Goal: Task Accomplishment & Management: Use online tool/utility

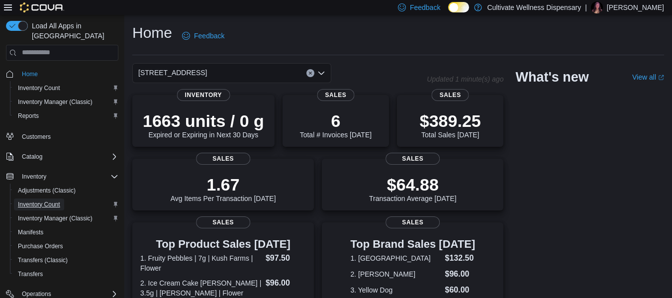
click at [52, 199] on span "Inventory Count" at bounding box center [39, 205] width 42 height 12
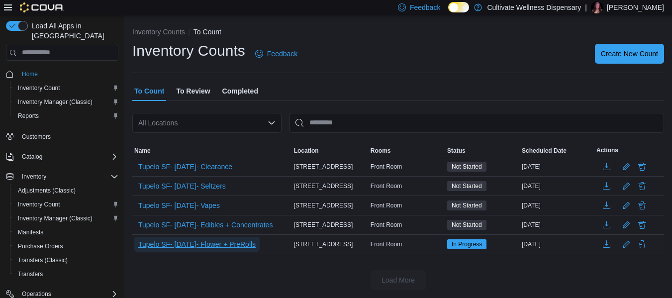
click at [219, 246] on span "Tupelo SF- [DATE]- Flower + PreRolls" at bounding box center [196, 244] width 117 height 10
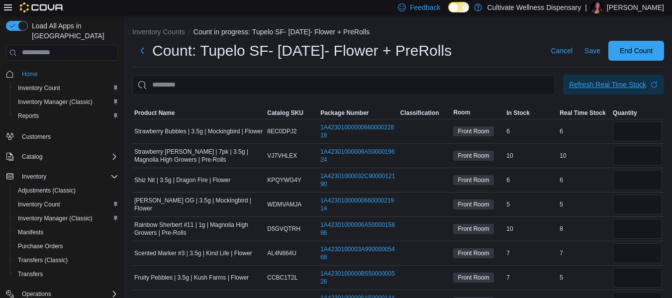
click at [611, 83] on div "Refresh Real Time Stock" at bounding box center [607, 85] width 77 height 10
click at [165, 113] on span "Product Name" at bounding box center [154, 113] width 40 height 8
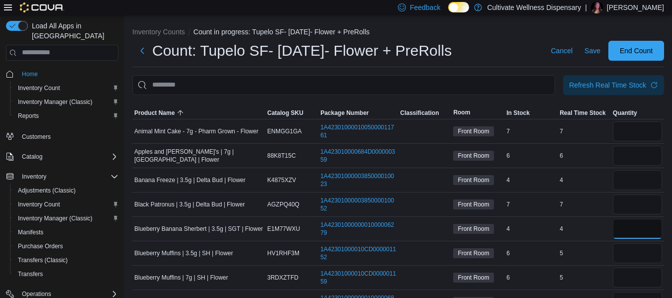
click at [640, 228] on input "number" at bounding box center [637, 229] width 49 height 20
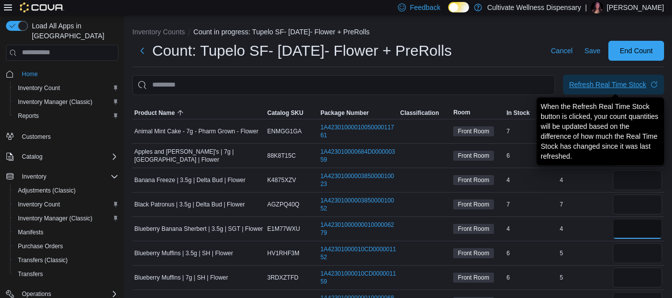
type input "*"
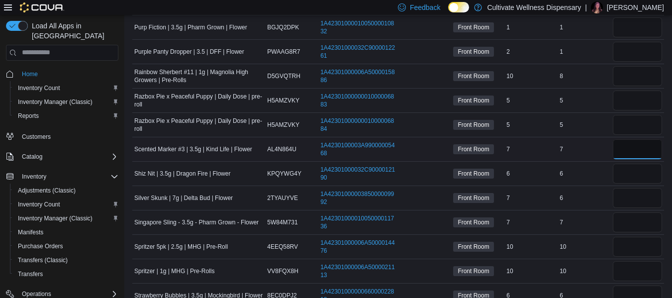
click at [629, 147] on input "number" at bounding box center [637, 149] width 49 height 20
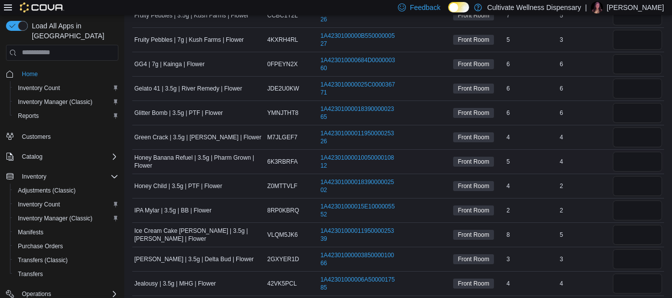
scroll to position [387, 0]
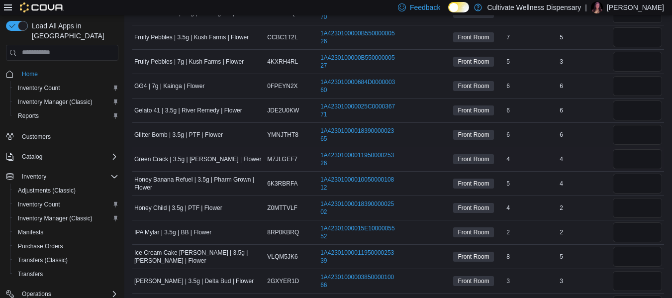
type input "*"
click at [631, 156] on input "number" at bounding box center [637, 159] width 49 height 20
type input "*"
click at [642, 265] on input "number" at bounding box center [637, 257] width 49 height 20
type input "*"
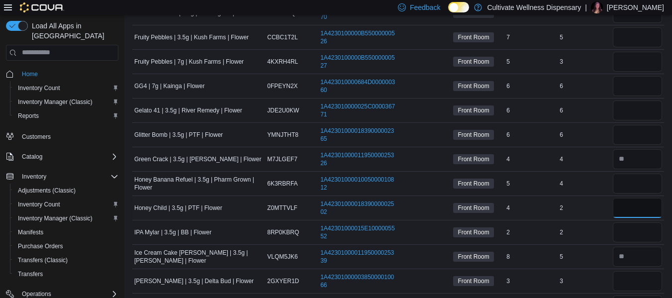
click at [640, 205] on input "*" at bounding box center [637, 208] width 49 height 20
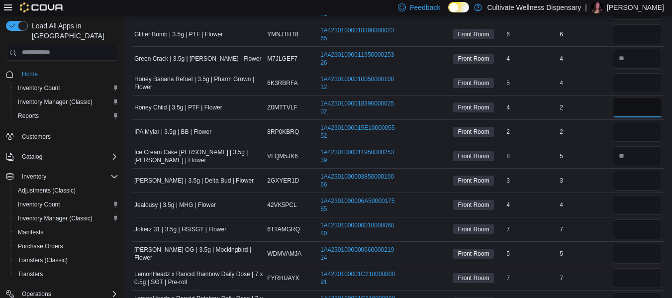
scroll to position [337, 0]
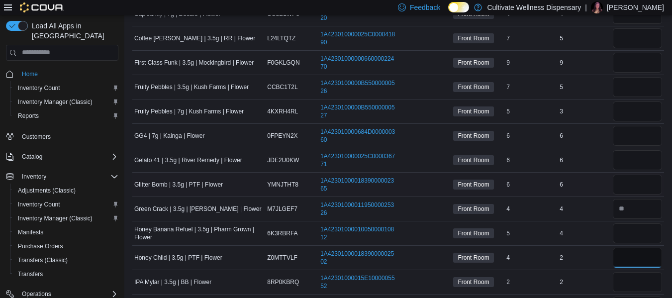
type input "*"
click at [636, 186] on input "number" at bounding box center [637, 185] width 49 height 20
type input "*"
click at [610, 193] on td "Real Time Stock 6" at bounding box center [584, 184] width 53 height 24
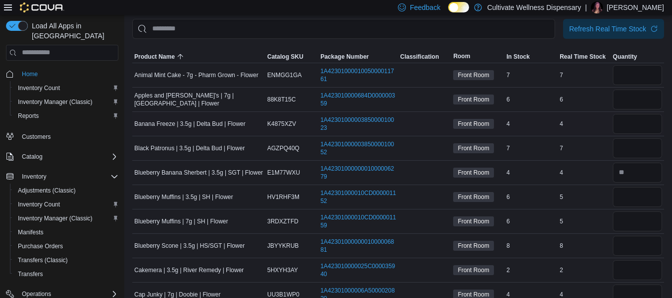
scroll to position [38, 0]
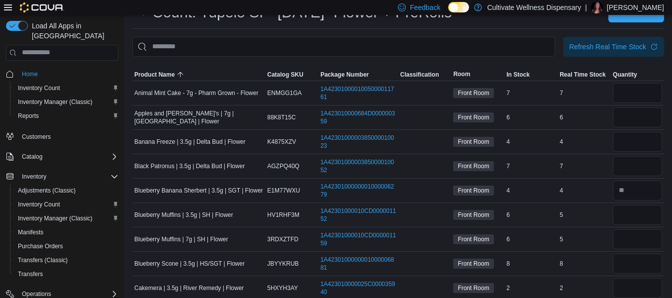
click at [628, 204] on div at bounding box center [637, 215] width 53 height 24
click at [630, 210] on input "number" at bounding box center [637, 215] width 49 height 20
type input "*"
click at [604, 199] on td "Real Time Stock 4" at bounding box center [584, 190] width 53 height 24
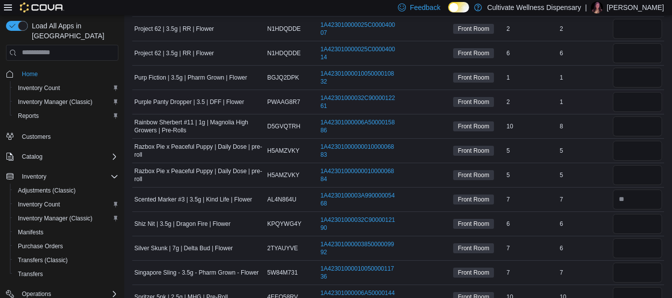
scroll to position [834, 0]
click at [629, 220] on input "*" at bounding box center [637, 223] width 49 height 20
type input "*"
click at [604, 233] on td "Real Time Stock 6" at bounding box center [584, 223] width 53 height 24
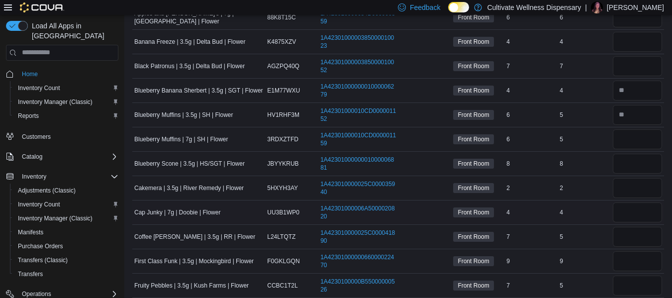
scroll to position [138, 0]
click at [641, 145] on input "*" at bounding box center [637, 140] width 49 height 20
type input "*"
click at [611, 159] on div "8" at bounding box center [584, 164] width 53 height 12
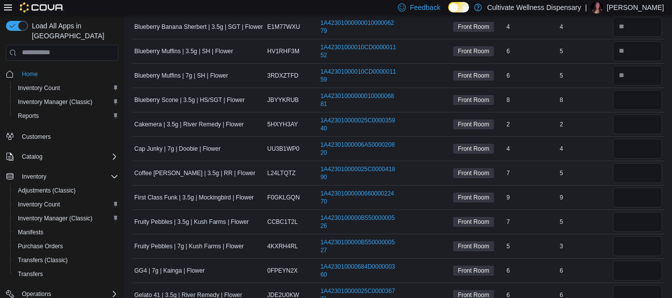
scroll to position [237, 0]
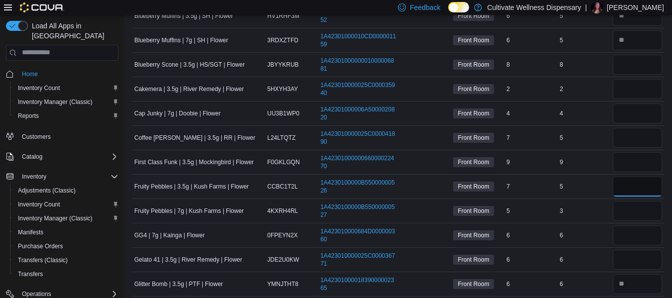
click at [628, 187] on input "number" at bounding box center [637, 187] width 49 height 20
type input "*"
click at [637, 210] on input "number" at bounding box center [637, 211] width 49 height 20
type input "*"
drag, startPoint x: 636, startPoint y: 233, endPoint x: 629, endPoint y: 227, distance: 9.5
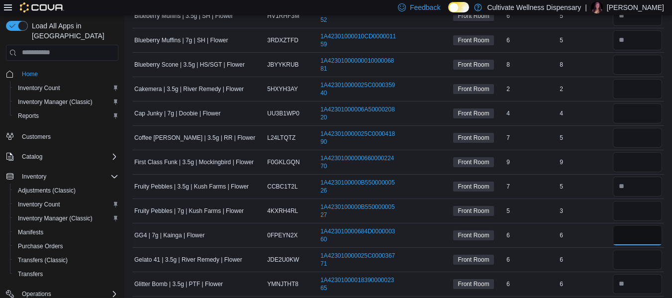
click at [636, 234] on input "number" at bounding box center [637, 235] width 49 height 20
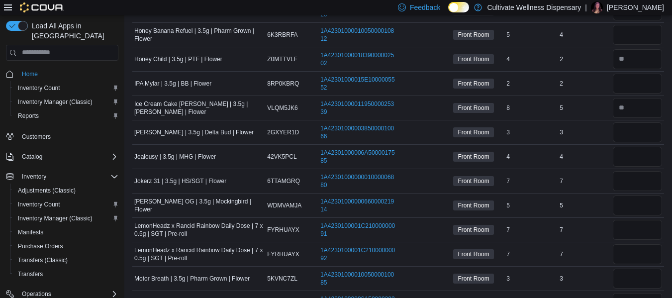
scroll to position [536, 0]
click at [631, 176] on input "number" at bounding box center [637, 181] width 49 height 20
type input "*"
click at [607, 180] on div "7" at bounding box center [584, 181] width 53 height 12
click at [657, 183] on input "number" at bounding box center [637, 181] width 49 height 20
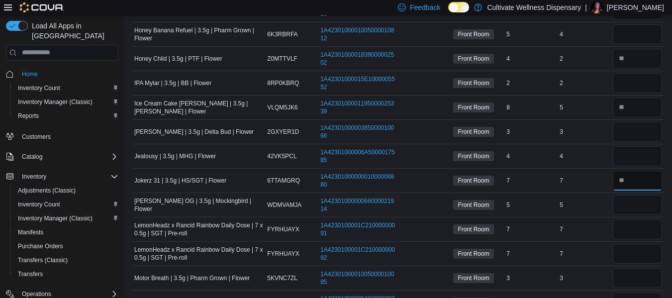
type input "*"
click at [592, 193] on td "Real Time Stock 5" at bounding box center [584, 205] width 53 height 24
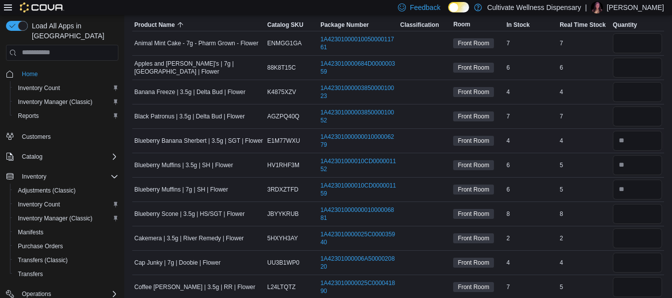
scroll to position [138, 0]
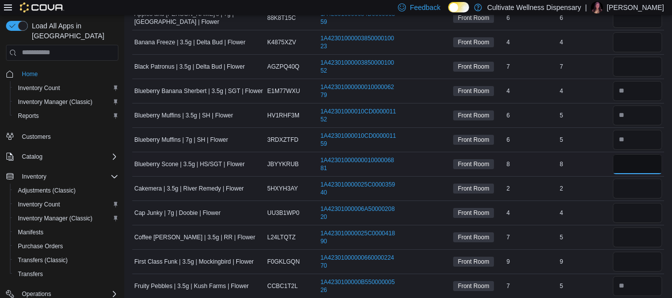
click at [633, 169] on input "number" at bounding box center [637, 164] width 49 height 20
type input "*"
click at [611, 188] on div "2" at bounding box center [584, 189] width 53 height 12
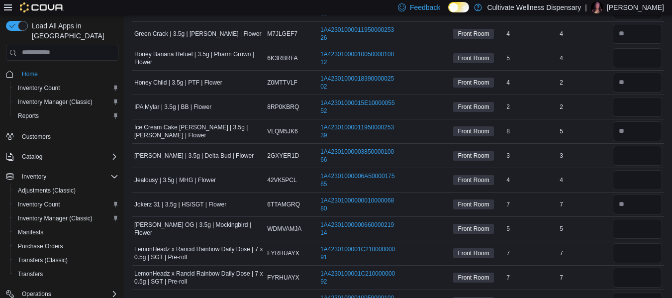
scroll to position [536, 0]
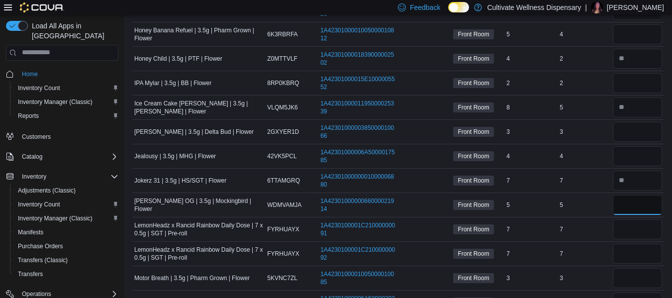
click at [622, 207] on input "number" at bounding box center [637, 205] width 49 height 20
type input "*"
click at [596, 199] on div "5" at bounding box center [584, 205] width 53 height 12
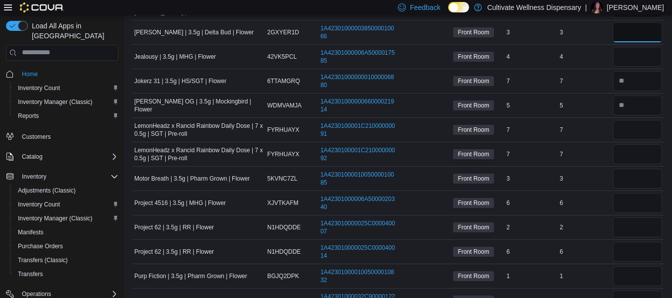
click at [628, 29] on input "number" at bounding box center [637, 32] width 49 height 20
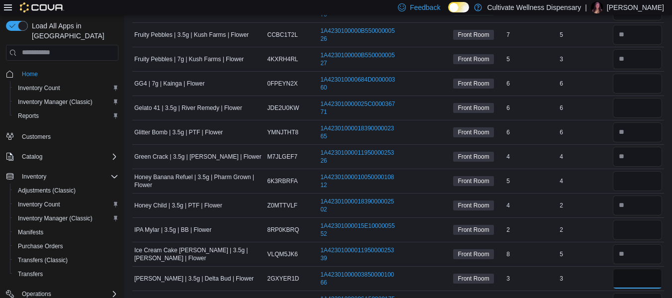
scroll to position [287, 0]
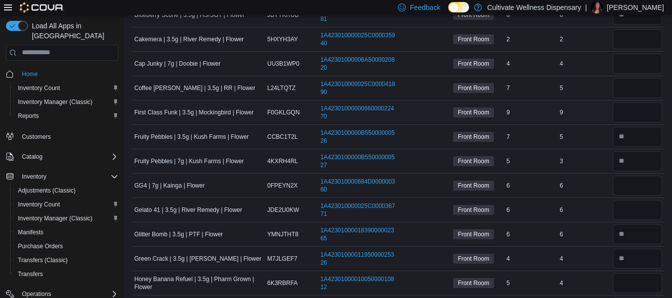
type input "*"
click at [648, 113] on input "number" at bounding box center [637, 112] width 49 height 20
type input "*"
click at [611, 123] on td "Real Time Stock 9" at bounding box center [584, 112] width 53 height 24
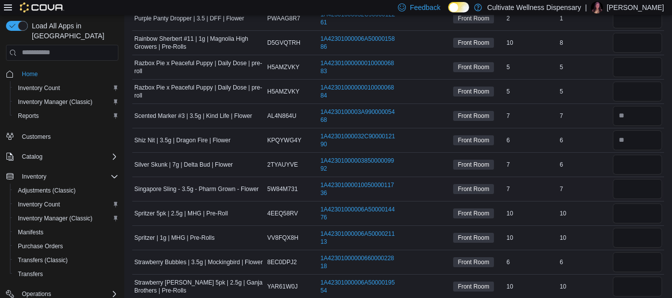
scroll to position [934, 0]
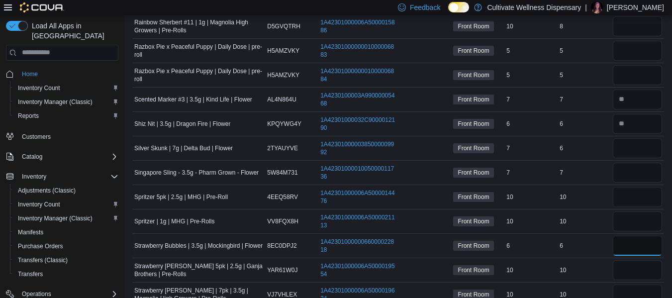
click at [649, 236] on input "number" at bounding box center [637, 246] width 49 height 20
type input "*"
click at [648, 222] on input "number" at bounding box center [637, 221] width 49 height 20
click at [641, 143] on input "number" at bounding box center [637, 148] width 49 height 20
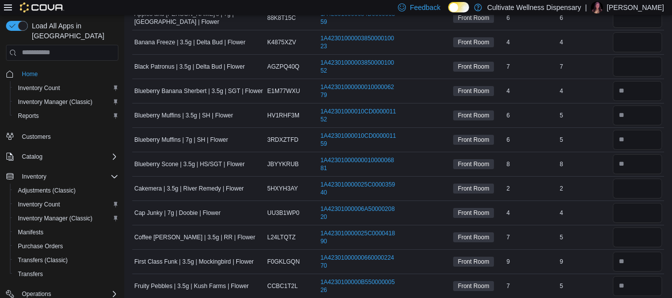
scroll to position [88, 0]
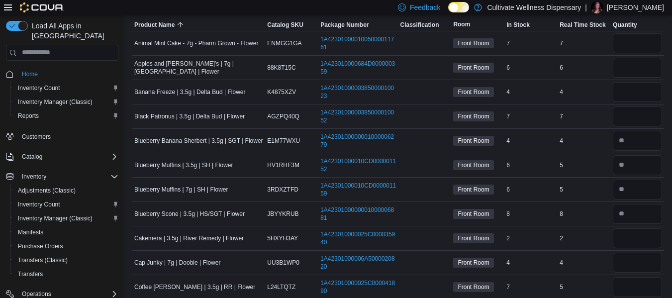
type input "*"
click at [653, 113] on input "number" at bounding box center [637, 116] width 49 height 20
type input "*"
click at [649, 87] on input "number" at bounding box center [637, 92] width 49 height 20
type input "*"
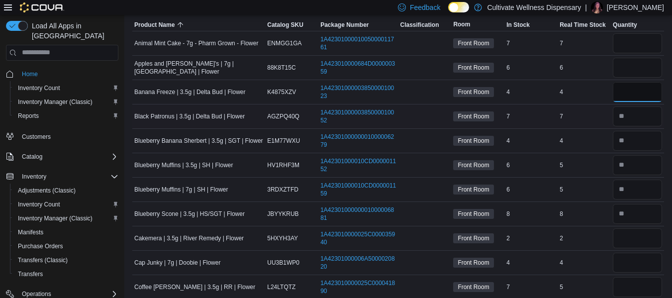
type input "*"
click at [608, 113] on div "7" at bounding box center [584, 116] width 53 height 12
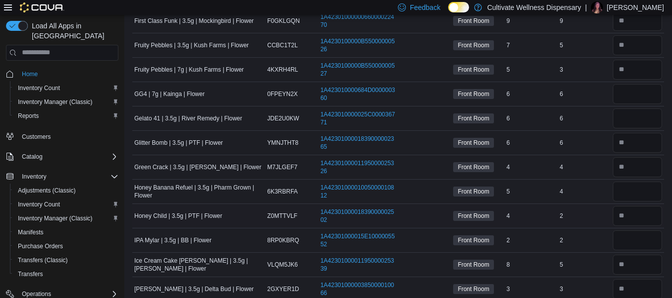
scroll to position [436, 0]
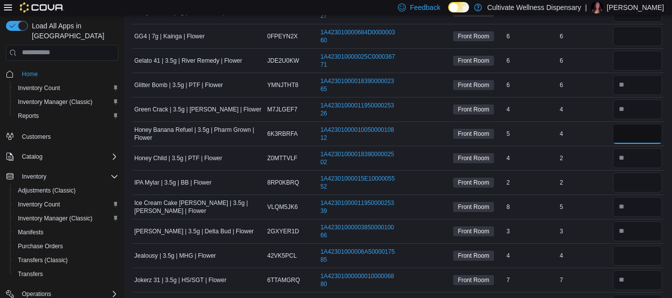
click at [636, 130] on input "*" at bounding box center [637, 134] width 49 height 20
type input "*"
click at [609, 141] on td "Real Time Stock 4" at bounding box center [584, 133] width 53 height 24
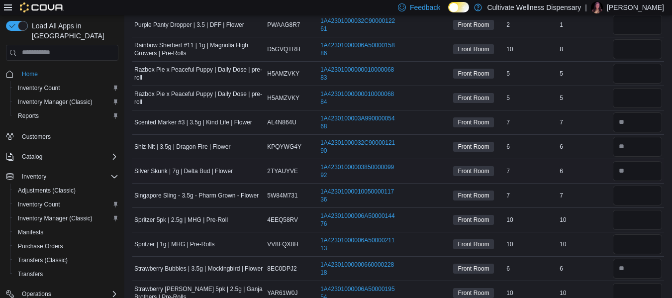
scroll to position [934, 0]
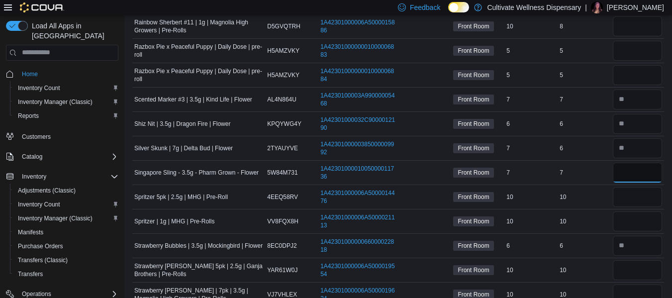
click at [636, 174] on input "*" at bounding box center [637, 173] width 49 height 20
type input "*"
click at [610, 187] on td "Real Time Stock 10" at bounding box center [584, 197] width 53 height 24
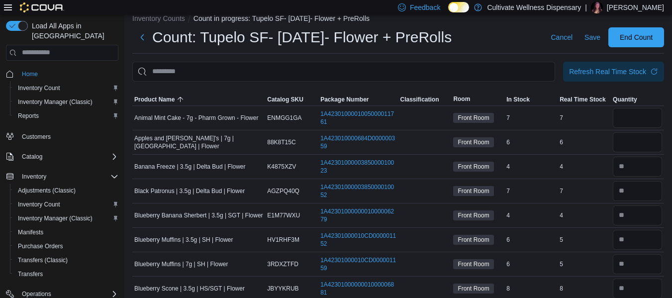
scroll to position [0, 0]
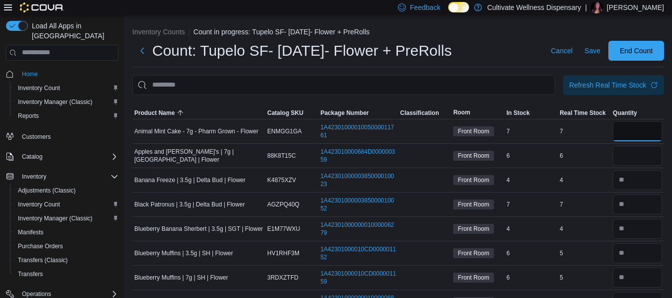
click at [632, 127] on input "*" at bounding box center [637, 131] width 49 height 20
type input "*"
click at [603, 148] on td "Real Time Stock 6" at bounding box center [584, 155] width 53 height 24
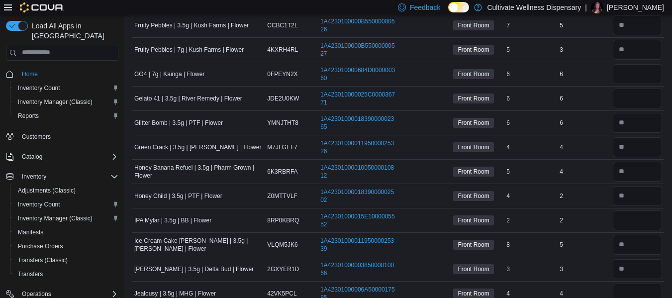
scroll to position [398, 0]
click at [641, 74] on input "number" at bounding box center [637, 75] width 49 height 20
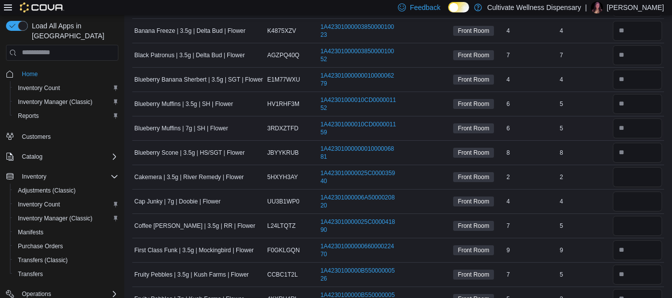
scroll to position [0, 0]
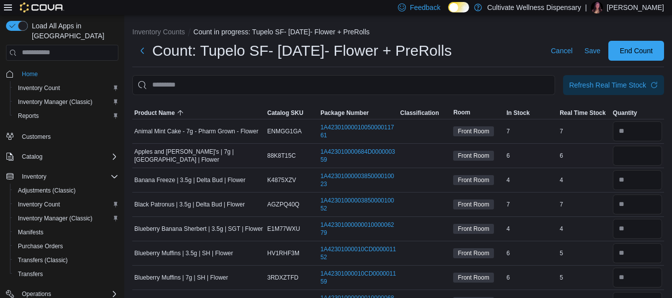
type input "*"
click at [635, 152] on input "number" at bounding box center [637, 156] width 49 height 20
type input "*"
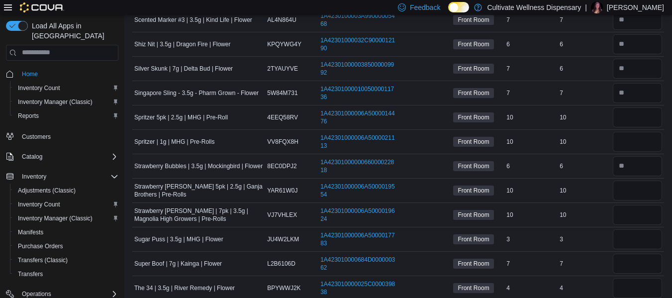
scroll to position [1030, 0]
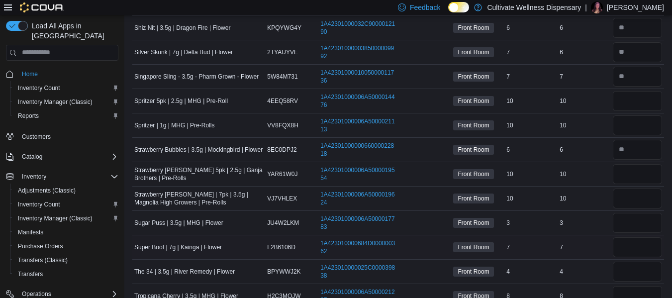
type input "*"
click at [640, 242] on input "number" at bounding box center [637, 247] width 49 height 20
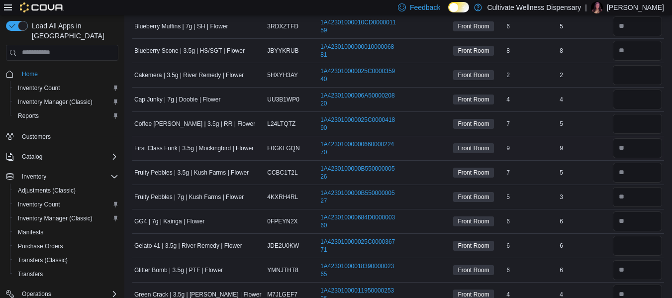
scroll to position [234, 0]
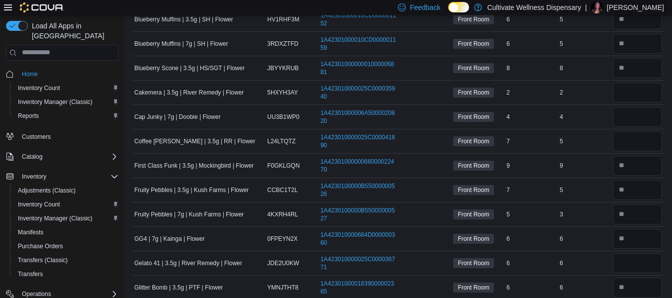
type input "*"
click at [650, 134] on input "number" at bounding box center [637, 141] width 49 height 20
type input "*"
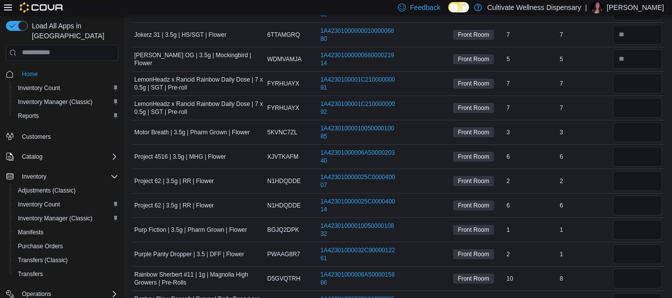
scroll to position [731, 0]
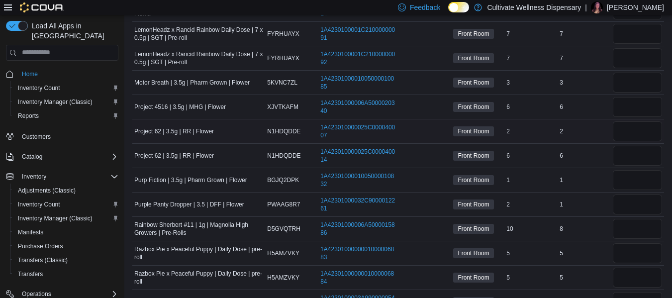
type input "*"
click at [628, 131] on input "number" at bounding box center [637, 131] width 49 height 20
type input "*"
click at [631, 156] on input "number" at bounding box center [637, 156] width 49 height 20
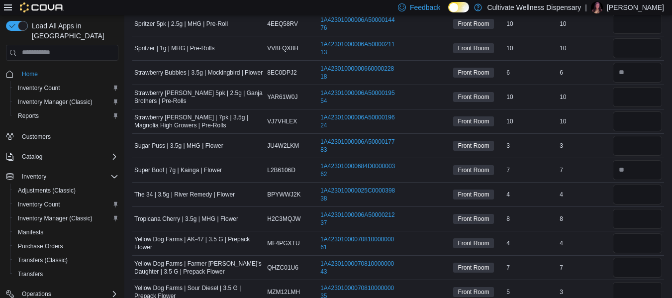
scroll to position [1129, 0]
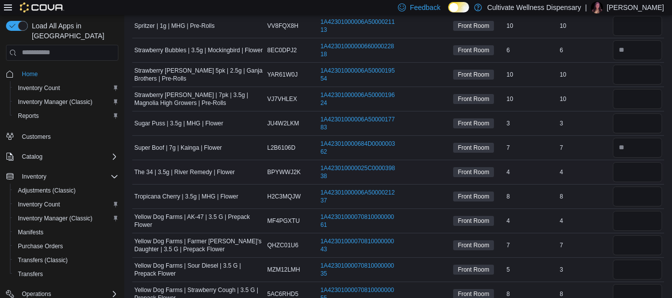
type input "*"
click at [639, 177] on input "number" at bounding box center [637, 172] width 49 height 20
type input "*"
click at [606, 179] on td "Real Time Stock 4" at bounding box center [584, 172] width 53 height 24
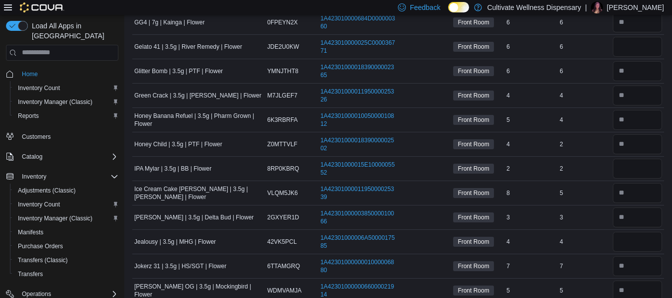
scroll to position [433, 0]
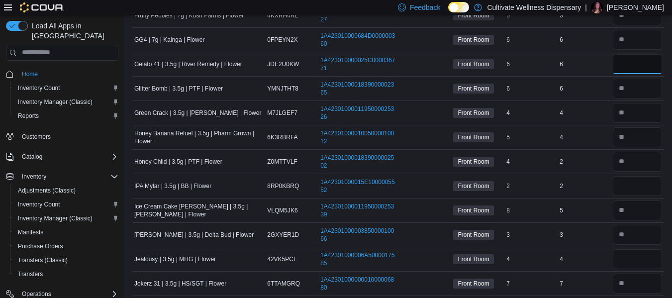
click at [649, 67] on input "*" at bounding box center [637, 64] width 49 height 20
type input "*"
click at [607, 107] on div "4" at bounding box center [584, 113] width 53 height 12
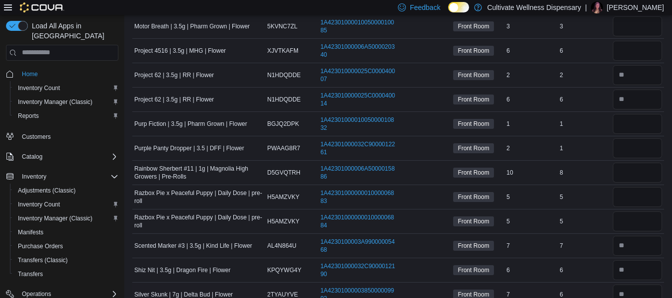
scroll to position [731, 0]
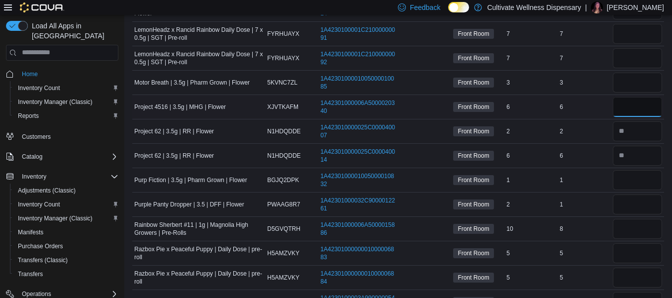
click at [642, 107] on input "number" at bounding box center [637, 107] width 49 height 20
type input "*"
click at [597, 109] on div "6" at bounding box center [584, 107] width 53 height 12
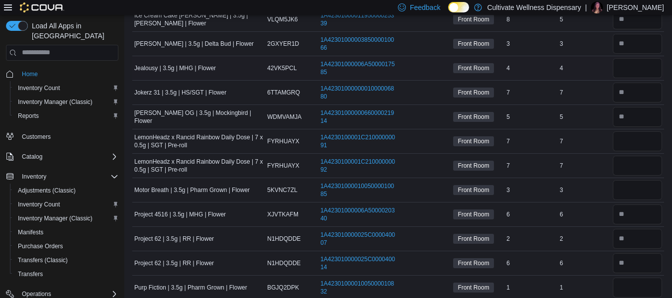
scroll to position [620, 0]
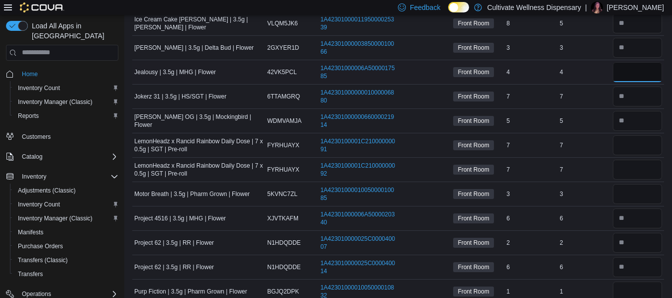
click at [639, 77] on input "number" at bounding box center [637, 72] width 49 height 20
type input "*"
click at [598, 96] on div "7" at bounding box center [584, 97] width 53 height 12
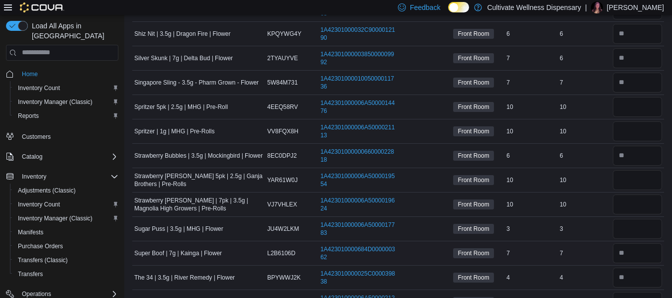
scroll to position [1117, 0]
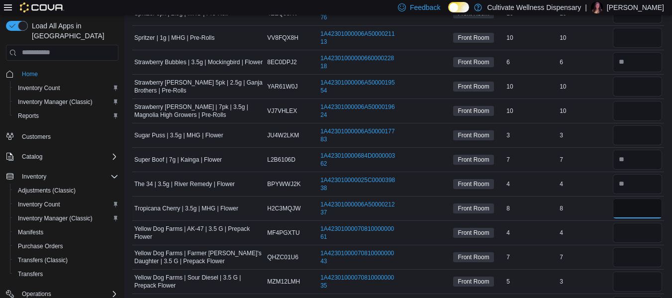
click at [633, 202] on input "number" at bounding box center [637, 209] width 49 height 20
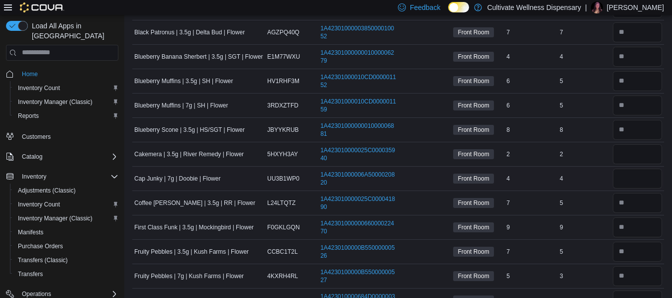
scroll to position [222, 0]
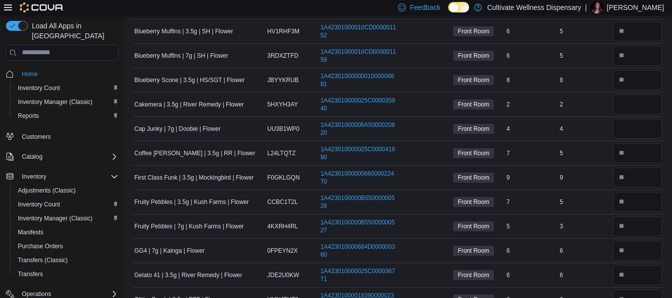
type input "*"
click at [652, 129] on input "number" at bounding box center [637, 129] width 49 height 20
type input "*"
click at [604, 126] on div "4" at bounding box center [584, 129] width 53 height 12
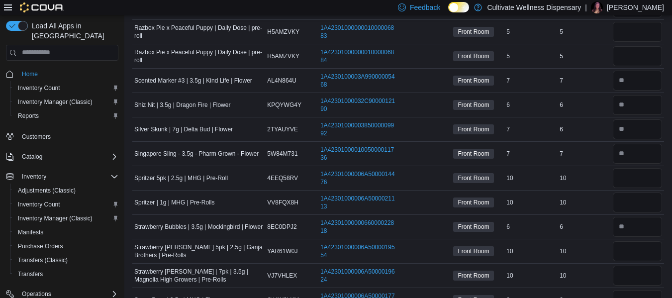
scroll to position [1146, 0]
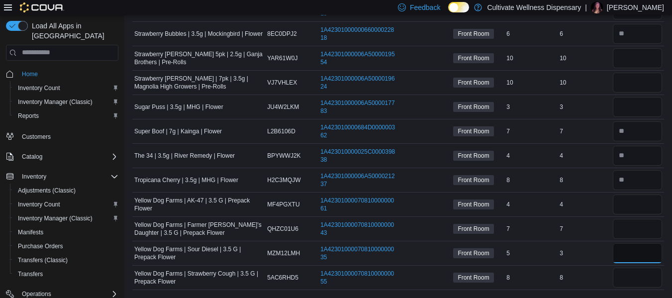
click at [658, 257] on input "number" at bounding box center [637, 253] width 49 height 20
type input "*"
click at [655, 270] on input "number" at bounding box center [637, 278] width 49 height 20
type input "*"
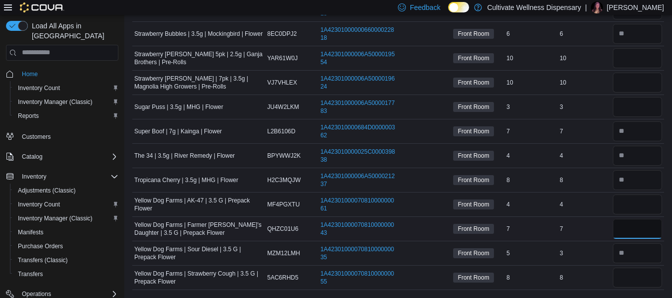
click at [647, 229] on input "number" at bounding box center [637, 229] width 49 height 20
click at [642, 199] on input "number" at bounding box center [637, 205] width 49 height 20
type input "*"
click at [636, 219] on input "number" at bounding box center [637, 229] width 49 height 20
type input "*"
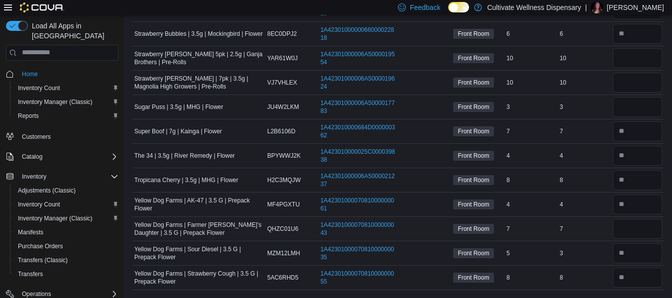
click at [607, 225] on div "7" at bounding box center [584, 229] width 53 height 12
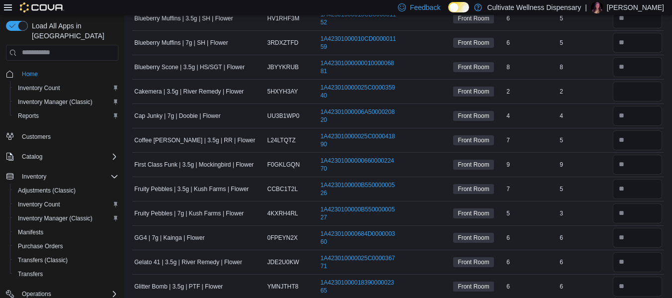
scroll to position [229, 0]
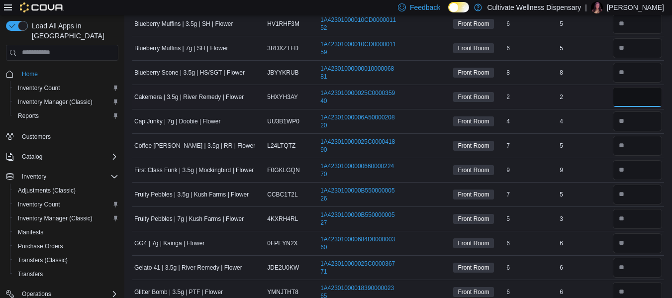
click at [642, 95] on input "number" at bounding box center [637, 97] width 49 height 20
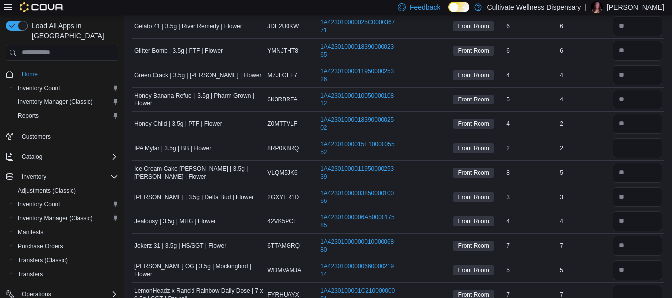
scroll to position [476, 0]
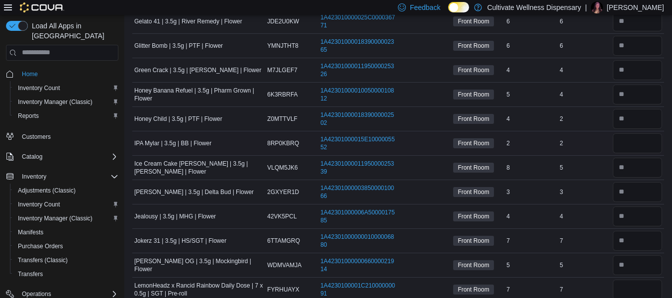
type input "*"
click at [652, 150] on input "number" at bounding box center [637, 143] width 49 height 20
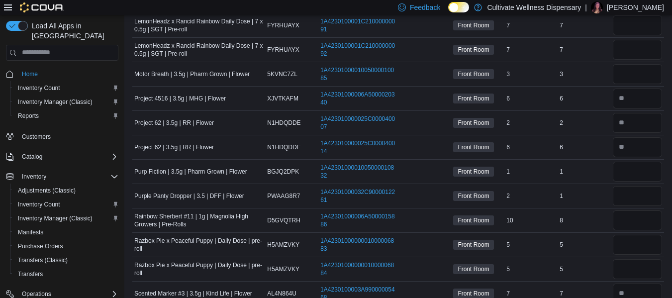
scroll to position [742, 0]
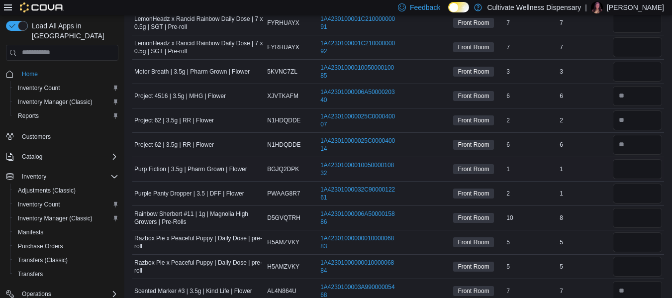
type input "*"
click at [642, 176] on input "number" at bounding box center [637, 169] width 49 height 20
type input "*"
click at [640, 193] on input "number" at bounding box center [637, 194] width 49 height 20
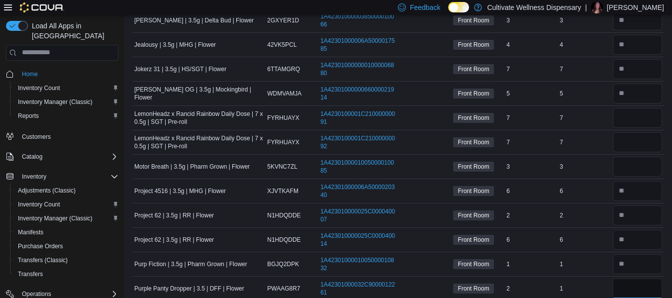
scroll to position [650, 0]
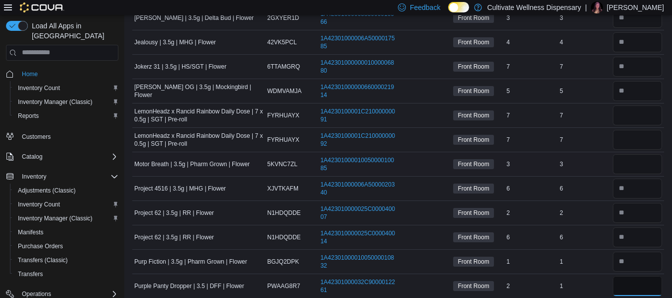
type input "*"
click at [642, 161] on input "number" at bounding box center [637, 164] width 49 height 20
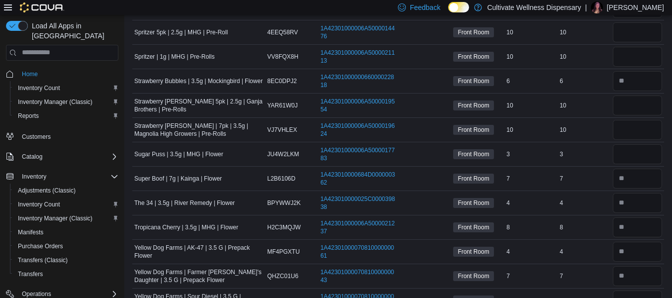
scroll to position [1101, 0]
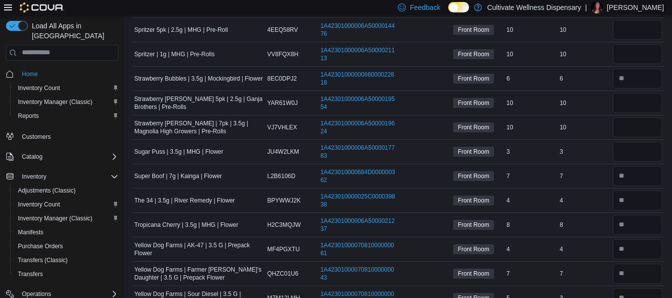
type input "*"
click at [641, 149] on input "number" at bounding box center [637, 152] width 49 height 20
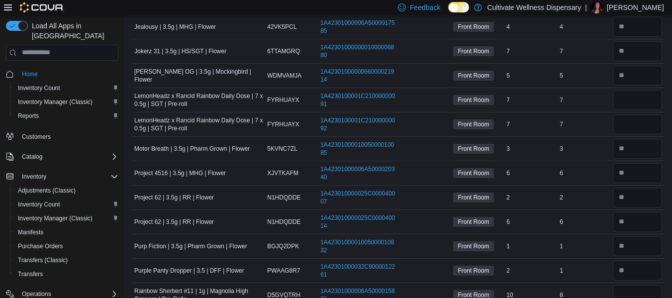
scroll to position [668, 0]
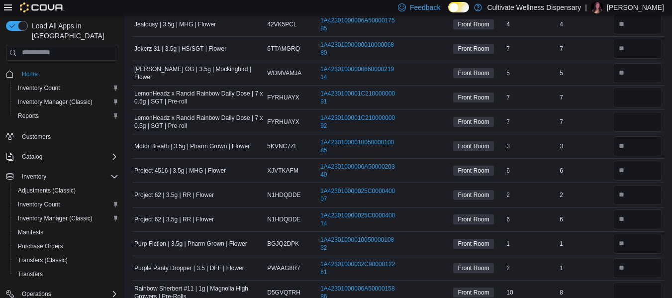
type input "*"
click at [640, 91] on input "number" at bounding box center [637, 98] width 49 height 20
type input "*"
click at [638, 114] on input "number" at bounding box center [637, 122] width 49 height 20
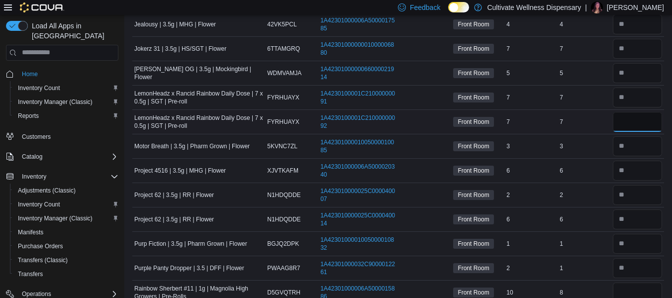
type input "*"
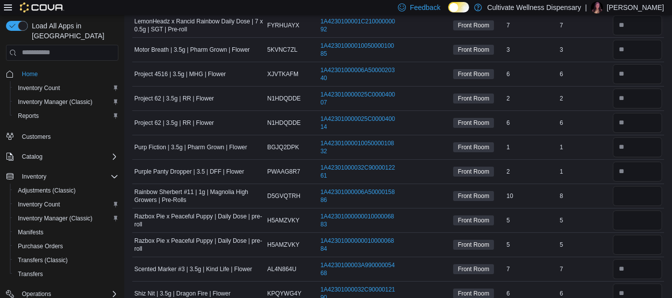
scroll to position [817, 0]
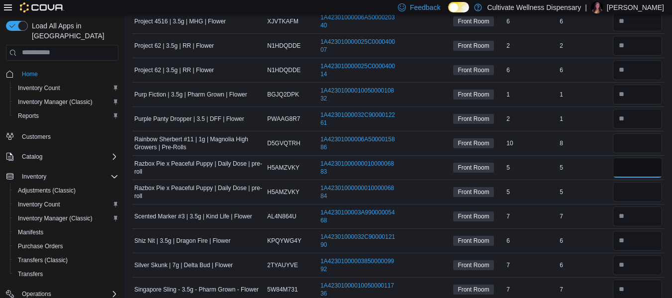
click at [633, 168] on input "number" at bounding box center [637, 168] width 49 height 20
type input "*"
click at [641, 197] on input "number" at bounding box center [637, 192] width 49 height 20
type input "*"
click at [637, 144] on input "number" at bounding box center [637, 143] width 49 height 20
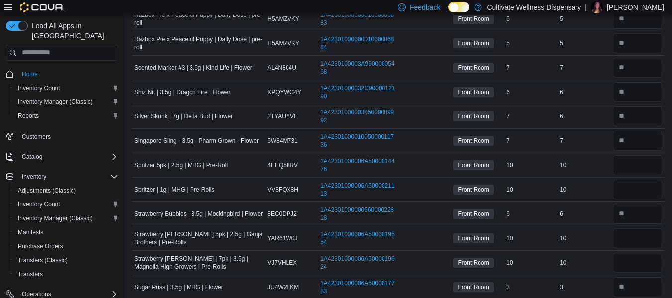
scroll to position [966, 0]
type input "*"
click at [638, 184] on input "number" at bounding box center [637, 189] width 49 height 20
type input "**"
click at [644, 173] on input "number" at bounding box center [637, 165] width 49 height 20
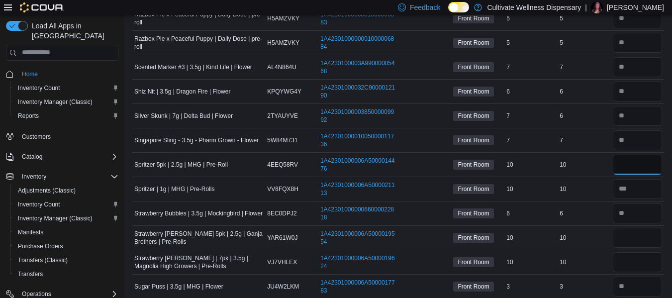
scroll to position [1016, 0]
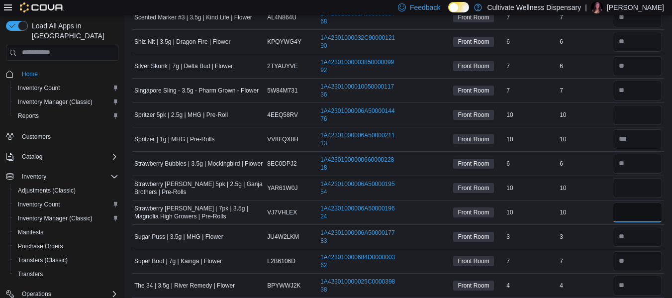
click at [652, 203] on input "number" at bounding box center [637, 212] width 49 height 20
type input "**"
click at [647, 195] on input "number" at bounding box center [637, 188] width 49 height 20
click at [644, 115] on input "number" at bounding box center [637, 115] width 49 height 20
type input "**"
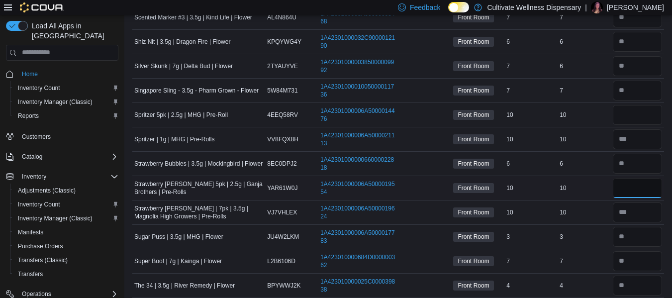
click at [646, 192] on input "number" at bounding box center [637, 188] width 49 height 20
type input "**"
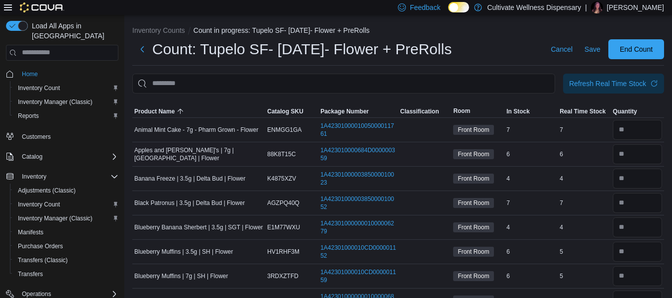
scroll to position [0, 0]
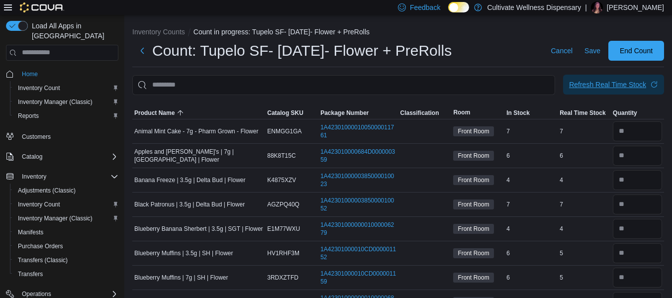
click at [631, 86] on div "Refresh Real Time Stock" at bounding box center [607, 85] width 77 height 10
click at [645, 46] on span "End Count" at bounding box center [636, 50] width 33 height 10
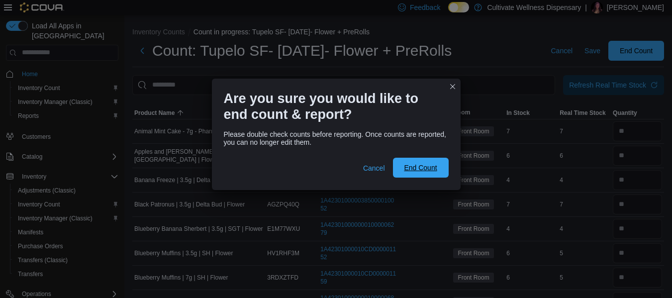
click at [436, 164] on span "End Count" at bounding box center [420, 168] width 33 height 10
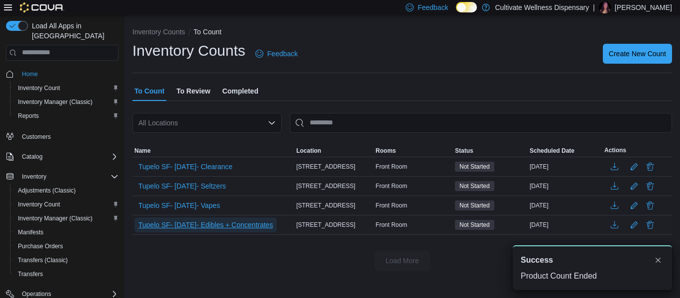
click at [233, 225] on span "Tupelo SF- [DATE]- Edibles + Concentrates" at bounding box center [205, 225] width 134 height 10
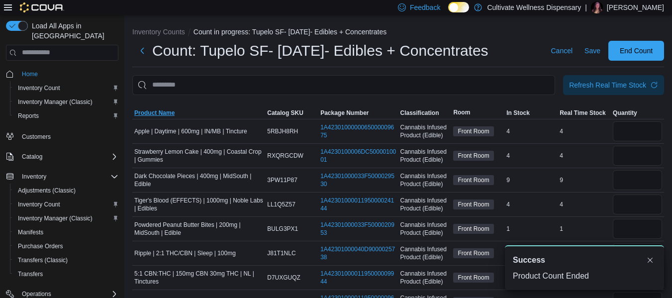
click at [169, 114] on span "Product Name" at bounding box center [154, 113] width 40 height 8
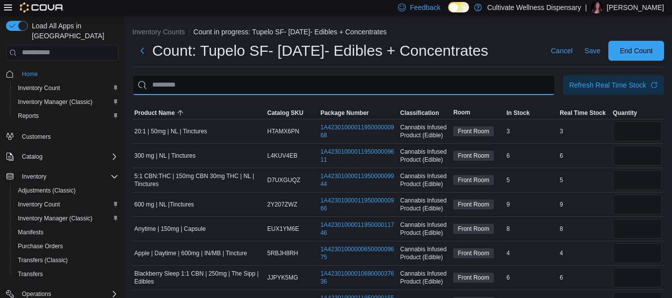
click at [349, 77] on input "This is a search bar. After typing your query, hit enter to filter the results …" at bounding box center [343, 85] width 423 height 20
type input "****"
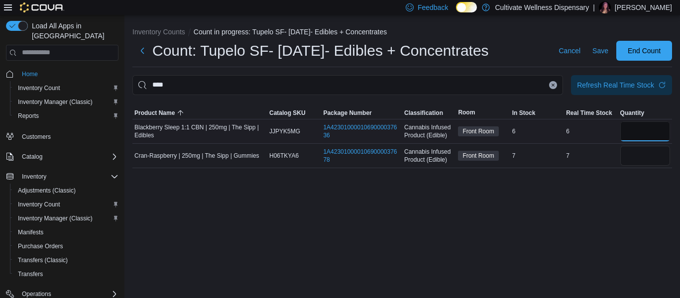
click at [636, 131] on input "number" at bounding box center [645, 131] width 50 height 20
type input "*"
click at [647, 155] on input "number" at bounding box center [645, 156] width 50 height 20
type input "*"
click at [551, 87] on icon "Clear input" at bounding box center [553, 85] width 4 height 4
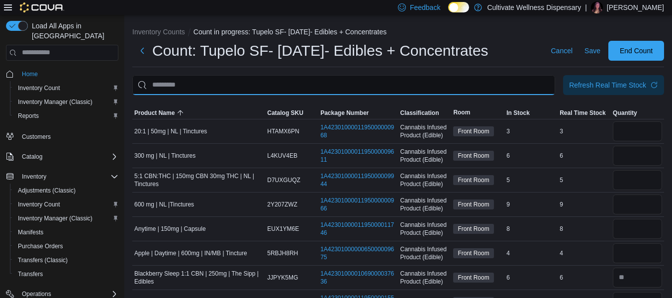
click at [411, 89] on input "This is a search bar. After typing your query, hit enter to filter the results …" at bounding box center [343, 85] width 423 height 20
type input "***"
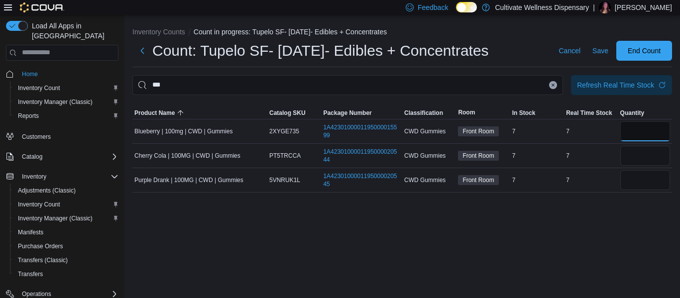
click at [628, 124] on input "number" at bounding box center [645, 131] width 50 height 20
type input "*"
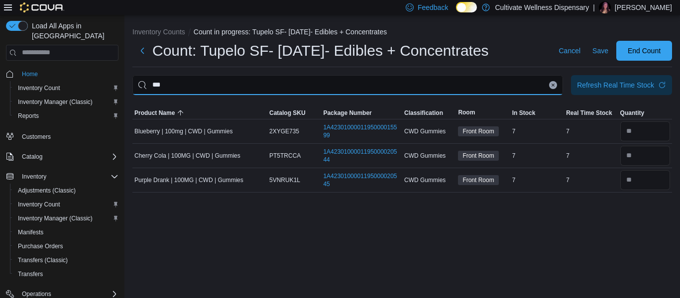
click at [554, 90] on input "***" at bounding box center [347, 85] width 430 height 20
click at [553, 86] on icon "Clear input" at bounding box center [553, 85] width 4 height 4
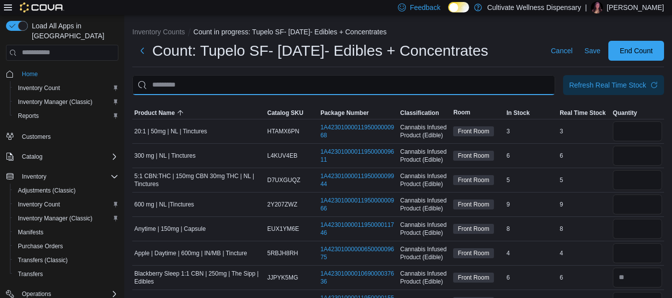
click at [540, 87] on input "This is a search bar. After typing your query, hit enter to filter the results …" at bounding box center [343, 85] width 423 height 20
type input "*********"
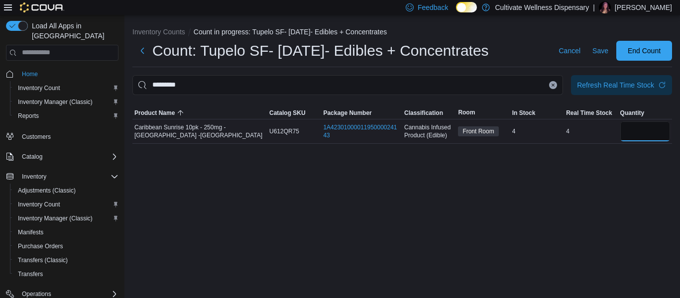
click at [635, 128] on input "number" at bounding box center [645, 131] width 50 height 20
type input "*"
click at [551, 86] on icon "Clear input" at bounding box center [553, 85] width 4 height 4
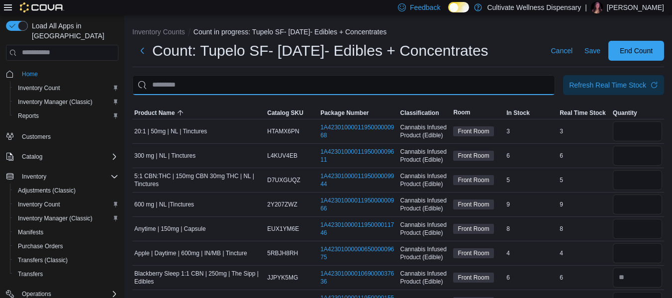
click at [534, 85] on input "This is a search bar. After typing your query, hit enter to filter the results …" at bounding box center [343, 85] width 423 height 20
type input "*"
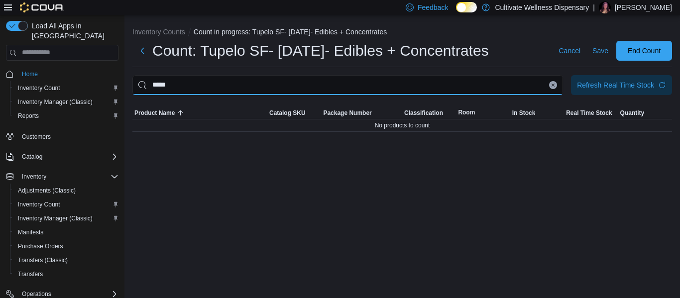
type input "*****"
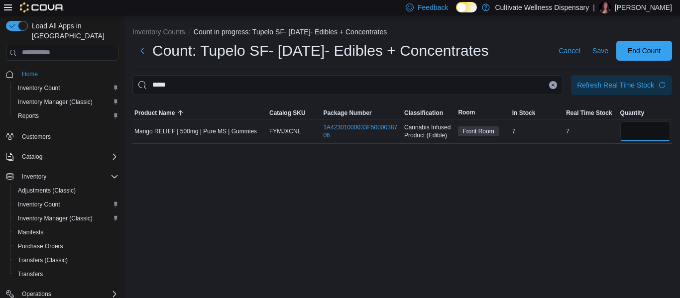
click at [626, 124] on input "number" at bounding box center [645, 131] width 50 height 20
type input "*"
click at [553, 87] on button "Clear input" at bounding box center [553, 85] width 8 height 8
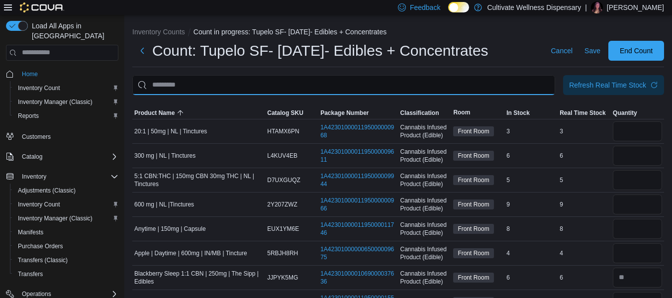
click at [544, 87] on input "This is a search bar. After typing your query, hit enter to filter the results …" at bounding box center [343, 85] width 423 height 20
type input "*******"
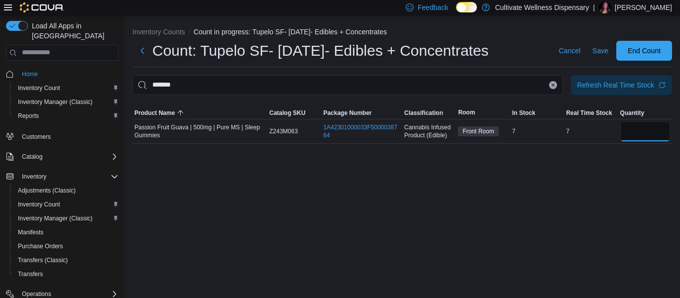
click at [636, 127] on input "number" at bounding box center [645, 131] width 50 height 20
type input "*"
drag, startPoint x: 554, startPoint y: 84, endPoint x: 538, endPoint y: 84, distance: 15.9
click at [554, 84] on icon "Clear input" at bounding box center [553, 85] width 4 height 4
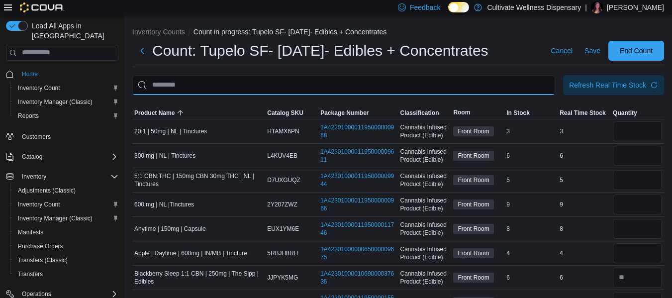
click at [537, 84] on input "This is a search bar. After typing your query, hit enter to filter the results …" at bounding box center [343, 85] width 423 height 20
type input "*****"
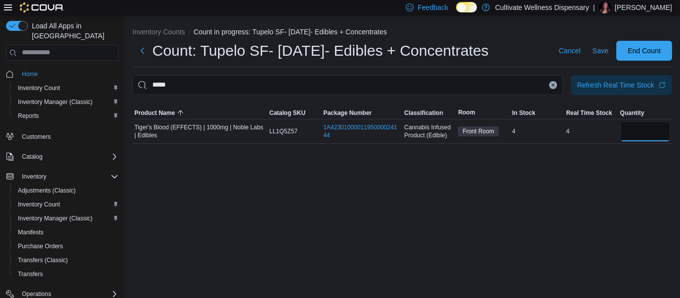
click at [626, 127] on input "number" at bounding box center [645, 131] width 50 height 20
type input "*"
click at [552, 88] on button "Clear input" at bounding box center [553, 85] width 8 height 8
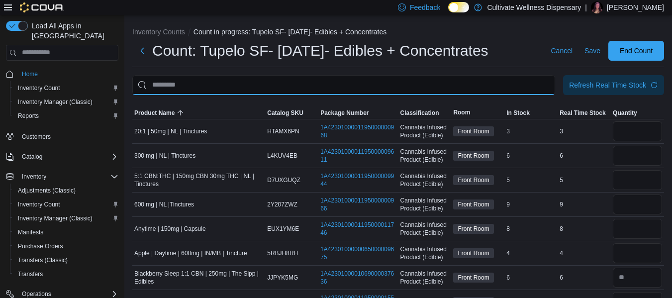
click at [534, 89] on input "This is a search bar. After typing your query, hit enter to filter the results …" at bounding box center [343, 85] width 423 height 20
type input "******"
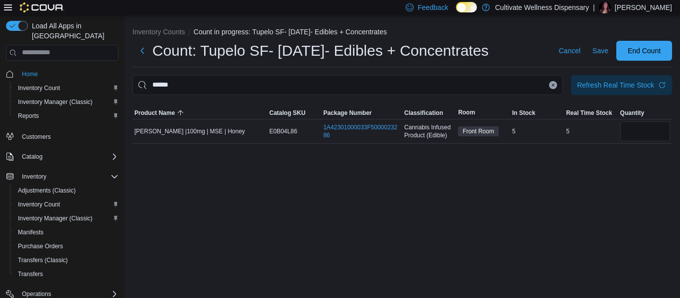
click at [630, 120] on div at bounding box center [645, 131] width 54 height 24
click at [630, 126] on input "number" at bounding box center [645, 131] width 50 height 20
type input "*"
click at [555, 88] on button "Clear input" at bounding box center [553, 85] width 8 height 8
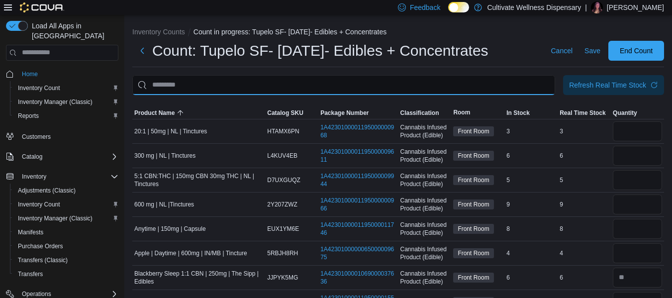
click at [538, 84] on input "This is a search bar. After typing your query, hit enter to filter the results …" at bounding box center [343, 85] width 423 height 20
type input "******"
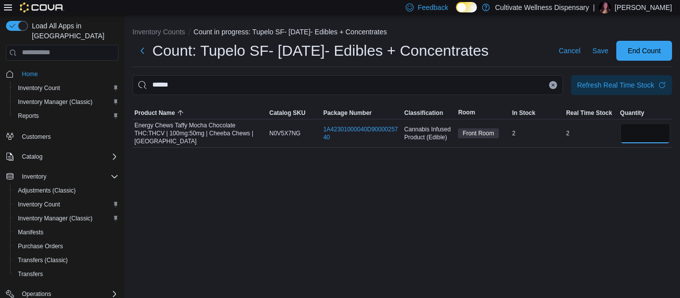
click at [629, 134] on input "number" at bounding box center [645, 133] width 50 height 20
type input "*"
click at [551, 86] on icon "Clear input" at bounding box center [553, 85] width 4 height 4
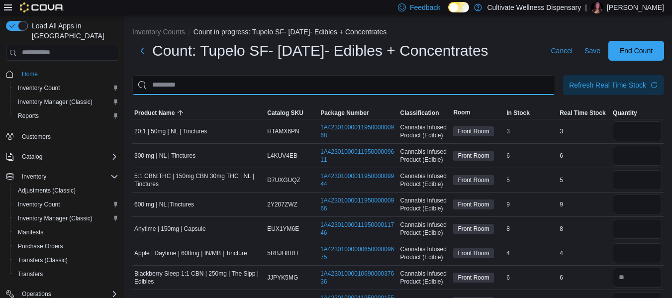
click at [531, 84] on input "This is a search bar. After typing your query, hit enter to filter the results …" at bounding box center [343, 85] width 423 height 20
type input "******"
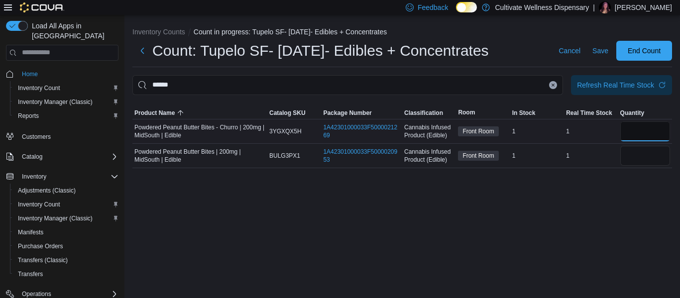
click at [651, 132] on input "number" at bounding box center [645, 131] width 50 height 20
type input "*"
click at [647, 153] on input "number" at bounding box center [645, 156] width 50 height 20
type input "*"
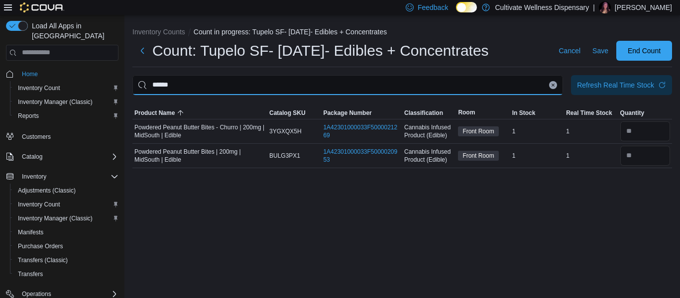
drag, startPoint x: 176, startPoint y: 88, endPoint x: 134, endPoint y: 86, distance: 41.8
click at [134, 86] on input "******" at bounding box center [347, 85] width 430 height 20
type input "*******"
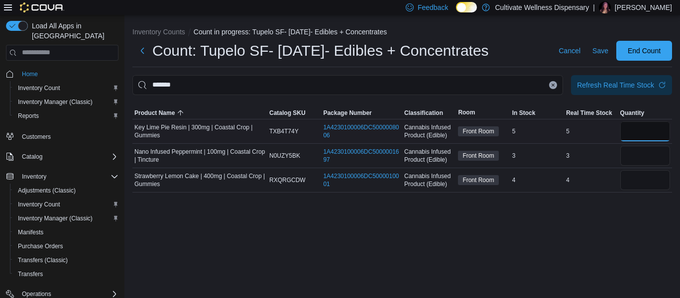
click at [634, 133] on input "number" at bounding box center [645, 131] width 50 height 20
click at [629, 182] on input "*" at bounding box center [645, 180] width 50 height 20
type input "*"
click at [551, 85] on icon "Clear input" at bounding box center [553, 85] width 4 height 4
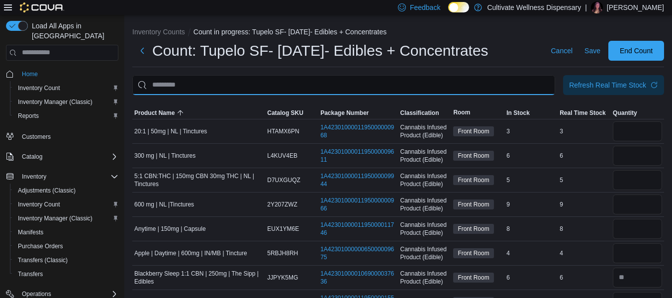
click at [537, 83] on input "This is a search bar. After typing your query, hit enter to filter the results …" at bounding box center [343, 85] width 423 height 20
type input "********"
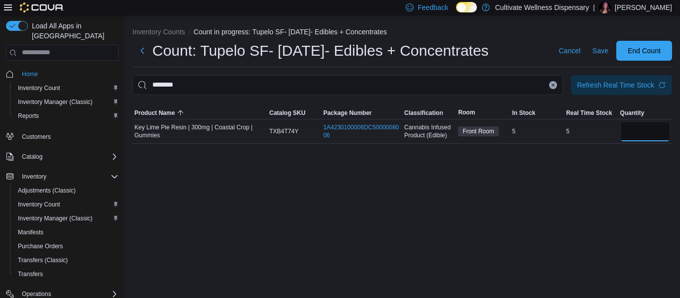
click at [644, 136] on input "number" at bounding box center [645, 131] width 50 height 20
type input "*"
click at [550, 84] on button "Clear input" at bounding box center [553, 85] width 8 height 8
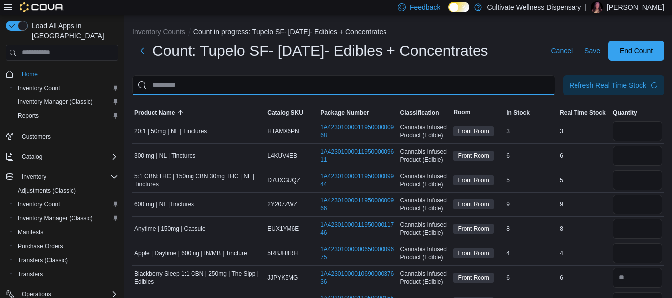
click at [537, 85] on input "This is a search bar. After typing your query, hit enter to filter the results …" at bounding box center [343, 85] width 423 height 20
type input "****"
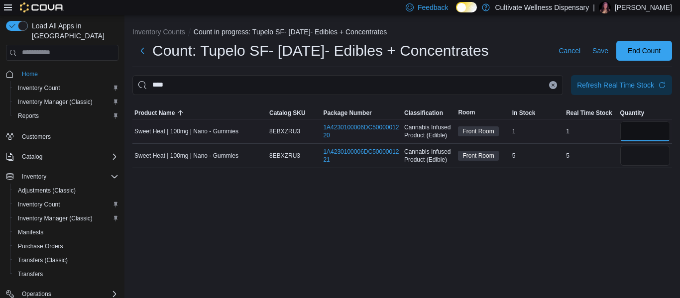
click at [644, 127] on input "number" at bounding box center [645, 131] width 50 height 20
type input "*"
click at [643, 147] on input "number" at bounding box center [645, 156] width 50 height 20
type input "*"
click at [550, 85] on button "Clear input" at bounding box center [553, 85] width 8 height 8
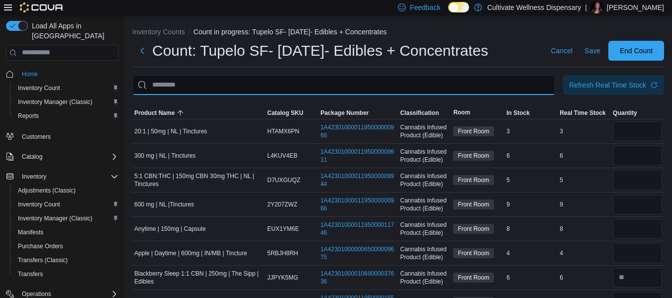
click at [350, 85] on input "This is a search bar. After typing your query, hit enter to filter the results …" at bounding box center [343, 85] width 423 height 20
type input "******"
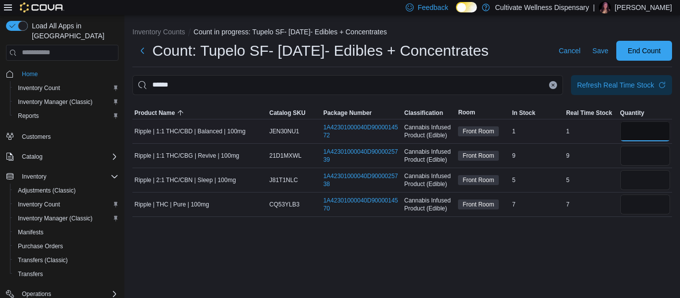
click at [644, 134] on input "number" at bounding box center [645, 131] width 50 height 20
type input "*"
click at [641, 146] on input "number" at bounding box center [645, 156] width 50 height 20
type input "*"
click at [657, 183] on input "number" at bounding box center [645, 180] width 50 height 20
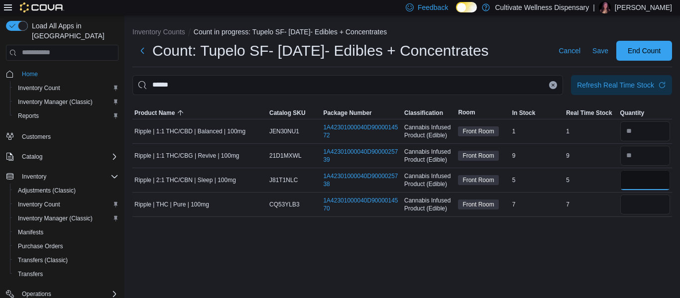
type input "*"
click at [649, 200] on input "number" at bounding box center [645, 205] width 50 height 20
type input "*"
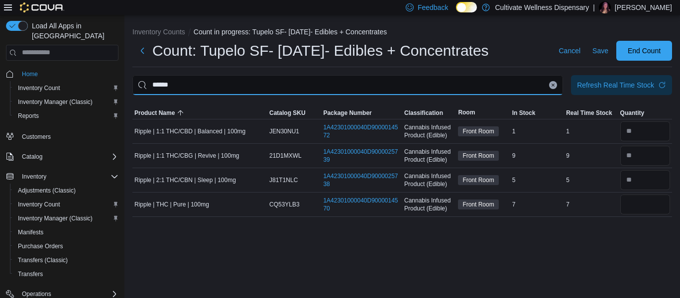
click at [550, 89] on input "******" at bounding box center [347, 85] width 430 height 20
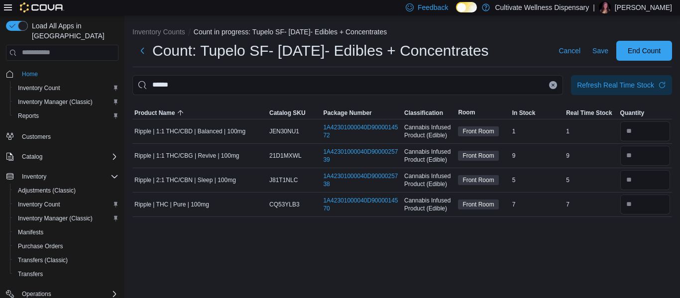
click at [550, 85] on button "Clear input" at bounding box center [553, 85] width 8 height 8
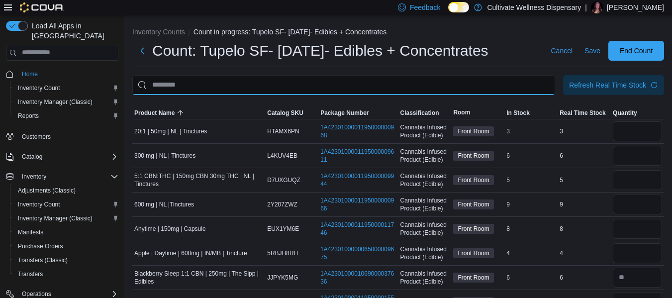
click at [519, 86] on input "This is a search bar. After typing your query, hit enter to filter the results …" at bounding box center [343, 85] width 423 height 20
type input "******"
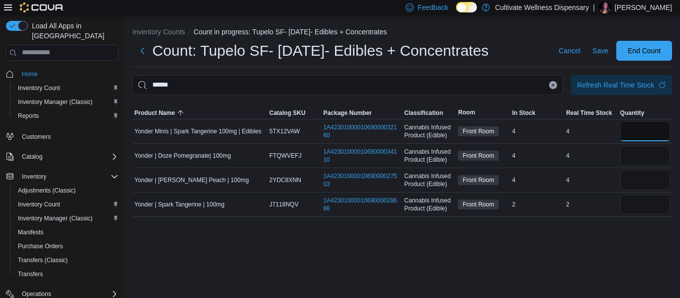
click at [642, 132] on input "number" at bounding box center [645, 131] width 50 height 20
click at [639, 159] on input "*" at bounding box center [645, 156] width 50 height 20
type input "*"
click at [637, 209] on input "number" at bounding box center [645, 205] width 50 height 20
type input "*"
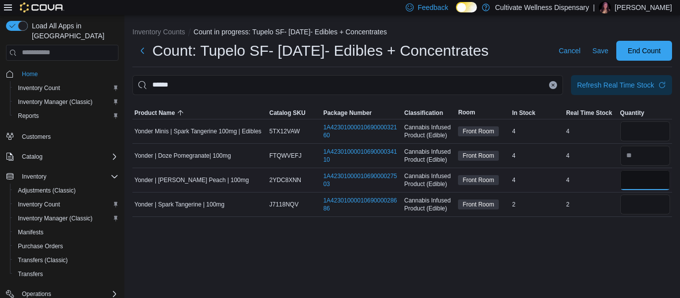
click at [633, 180] on input "number" at bounding box center [645, 180] width 50 height 20
type input "**"
click at [649, 136] on input "number" at bounding box center [645, 131] width 50 height 20
click at [638, 184] on input "number" at bounding box center [645, 180] width 50 height 20
type input "*"
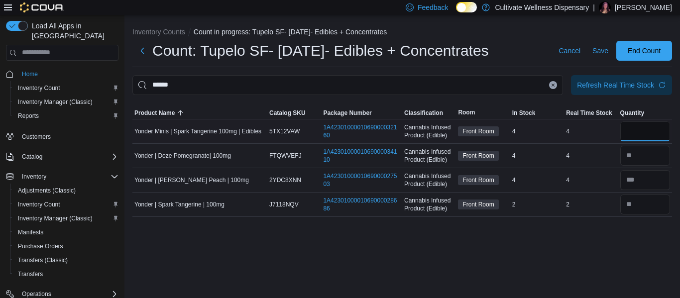
type input "*"
click at [638, 135] on input "*" at bounding box center [645, 131] width 50 height 20
type input "*"
click at [554, 86] on icon "Clear input" at bounding box center [553, 85] width 2 height 2
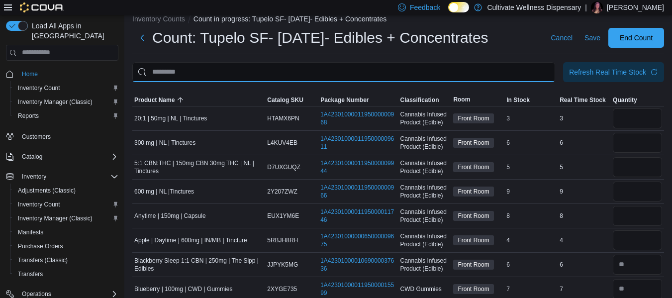
scroll to position [4, 0]
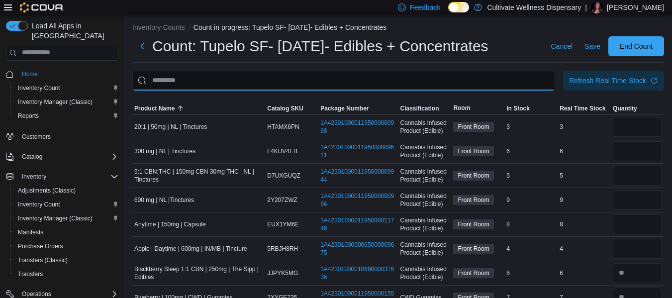
click at [366, 83] on input "This is a search bar. After typing your query, hit enter to filter the results …" at bounding box center [343, 81] width 423 height 20
type input "********"
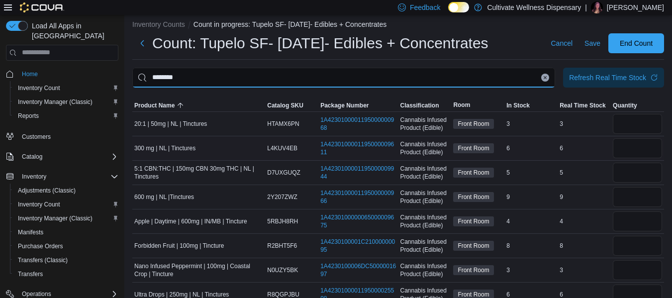
scroll to position [24, 0]
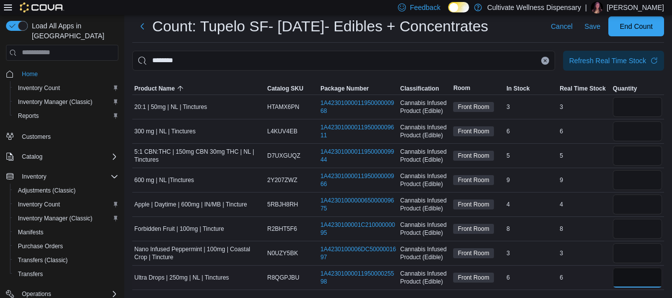
click at [630, 282] on input "number" at bounding box center [637, 278] width 49 height 20
type input "*"
click at [547, 59] on icon "Clear input" at bounding box center [545, 61] width 4 height 4
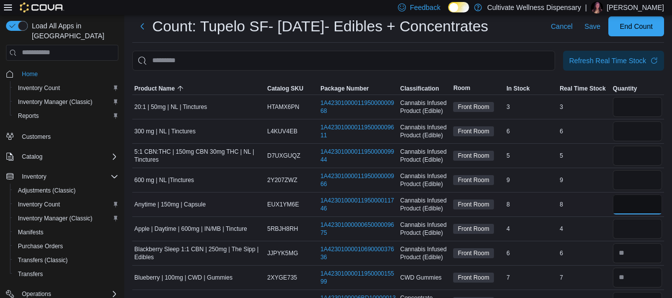
click at [632, 208] on input "number" at bounding box center [637, 205] width 49 height 20
type input "*"
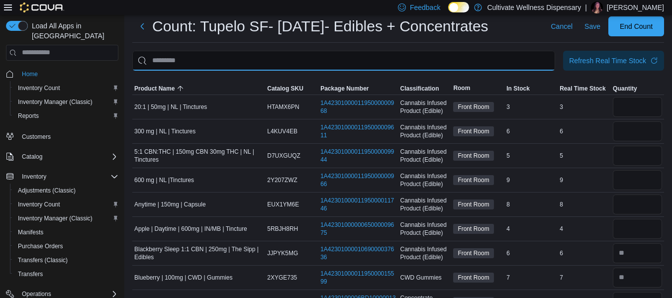
click at [541, 55] on input "This is a search bar. After typing your query, hit enter to filter the results …" at bounding box center [343, 61] width 423 height 20
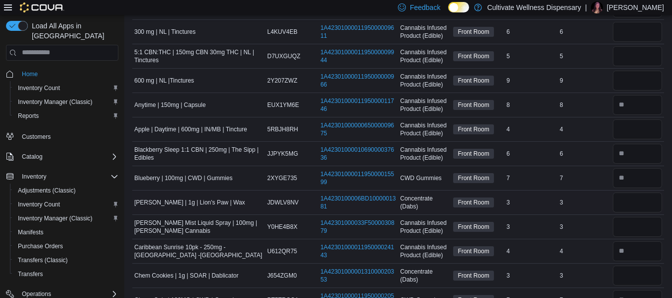
scroll to position [174, 0]
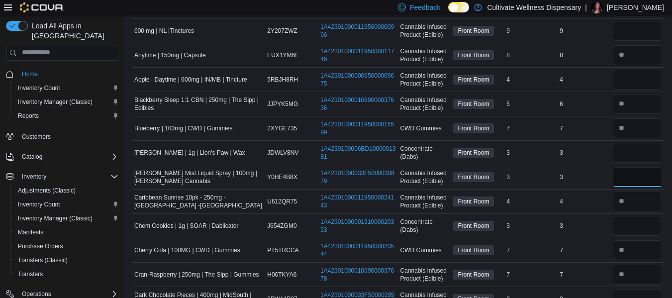
click at [639, 178] on input "number" at bounding box center [637, 177] width 49 height 20
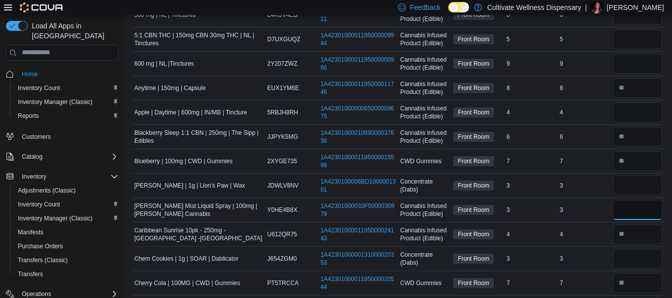
scroll to position [124, 0]
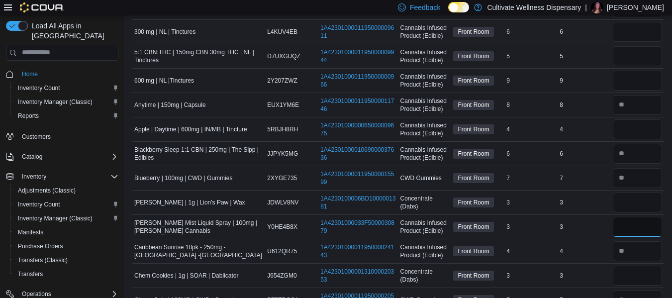
type input "*"
click at [655, 35] on input "number" at bounding box center [637, 32] width 49 height 20
type input "*"
click at [636, 59] on input "number" at bounding box center [637, 56] width 49 height 20
click at [642, 51] on input "number" at bounding box center [637, 56] width 49 height 20
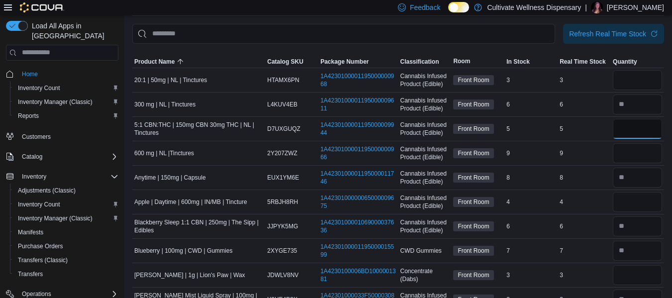
scroll to position [0, 0]
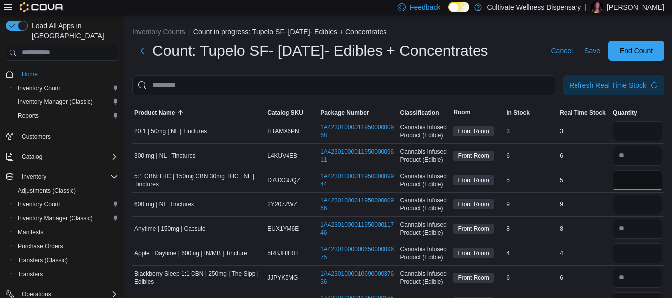
type input "*"
click at [633, 130] on input "number" at bounding box center [637, 131] width 49 height 20
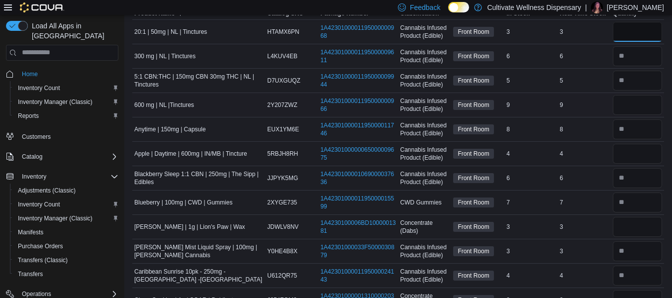
type input "*"
click at [637, 104] on input "number" at bounding box center [637, 105] width 49 height 20
type input "*"
click at [632, 146] on input "number" at bounding box center [637, 154] width 49 height 20
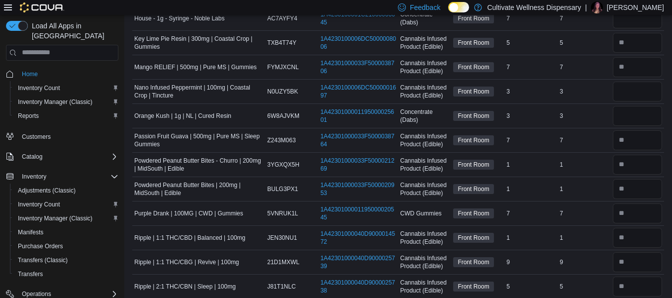
scroll to position [647, 0]
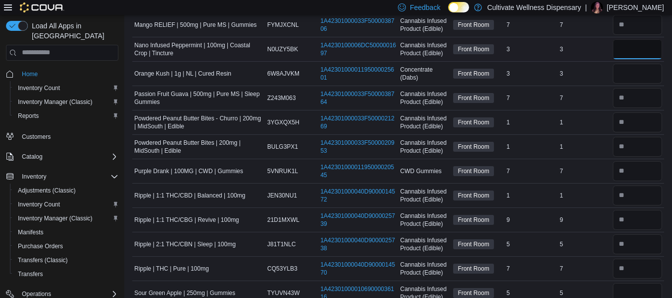
click at [646, 49] on input "number" at bounding box center [637, 49] width 49 height 20
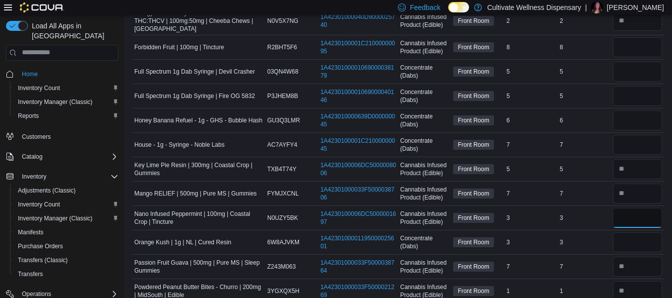
scroll to position [448, 0]
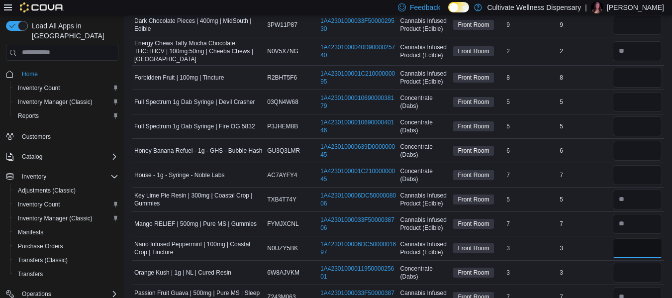
type input "*"
click at [642, 86] on input "number" at bounding box center [637, 78] width 49 height 20
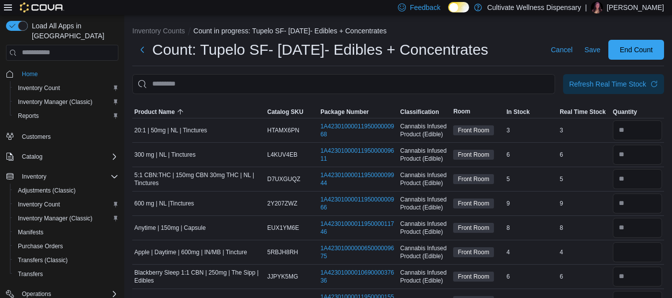
scroll to position [0, 0]
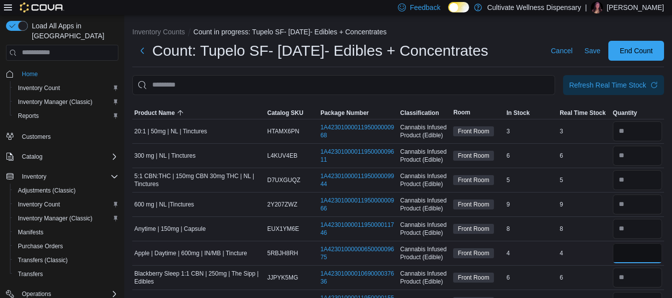
click at [659, 259] on input "number" at bounding box center [637, 253] width 49 height 20
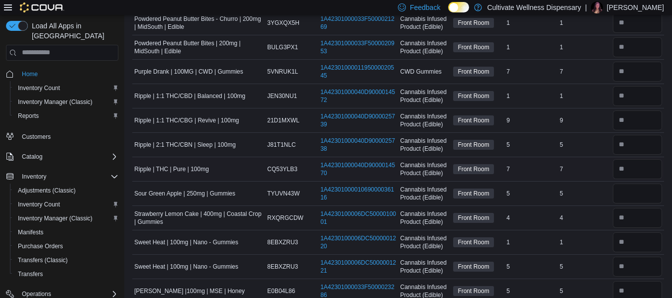
scroll to position [796, 0]
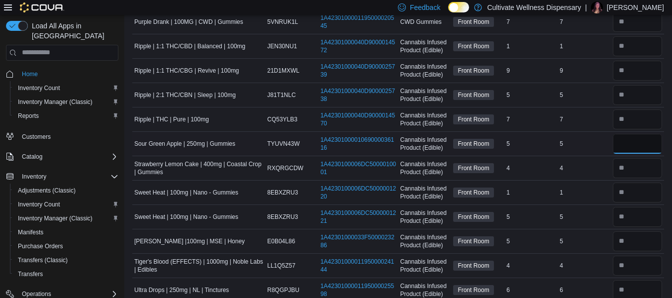
click at [646, 145] on input "number" at bounding box center [637, 144] width 49 height 20
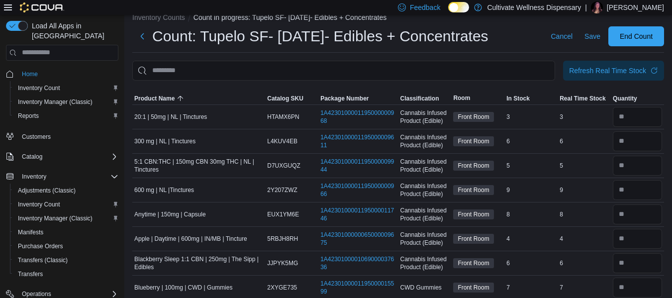
scroll to position [0, 0]
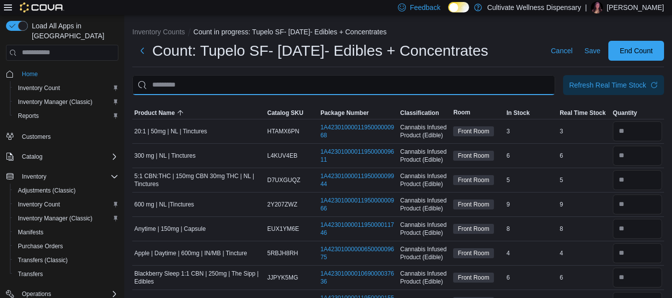
click at [192, 91] on input "This is a search bar. After typing your query, hit enter to filter the results …" at bounding box center [343, 85] width 423 height 20
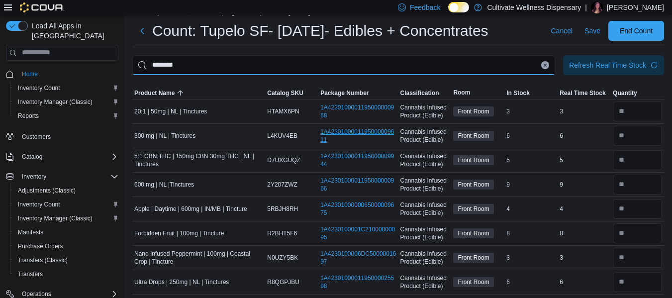
scroll to position [24, 0]
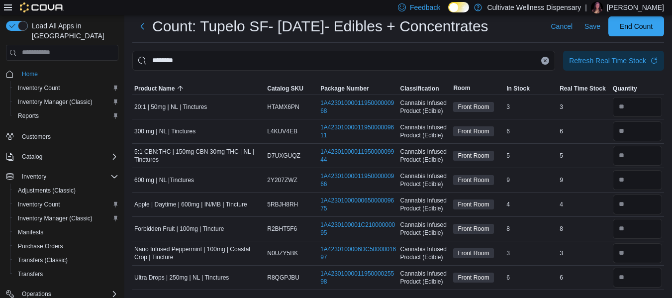
click at [547, 59] on icon "Clear input" at bounding box center [545, 61] width 4 height 4
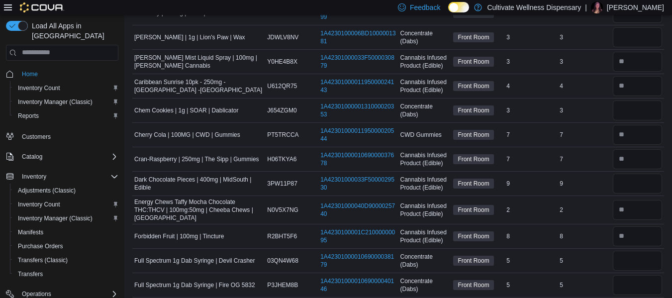
scroll to position [273, 0]
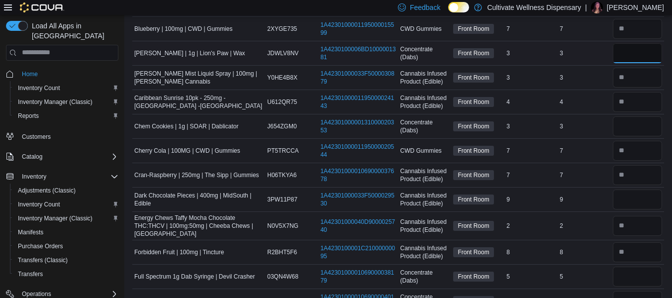
click at [625, 51] on input "number" at bounding box center [637, 53] width 49 height 20
click at [631, 126] on input "number" at bounding box center [637, 126] width 49 height 20
click at [626, 200] on input "number" at bounding box center [637, 200] width 49 height 20
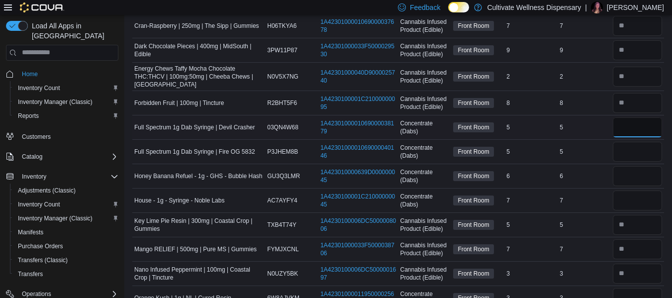
click at [640, 125] on input "number" at bounding box center [637, 127] width 49 height 20
click at [637, 150] on input "number" at bounding box center [637, 152] width 49 height 20
click at [625, 179] on input "number" at bounding box center [637, 176] width 49 height 20
click at [625, 202] on input "number" at bounding box center [637, 201] width 49 height 20
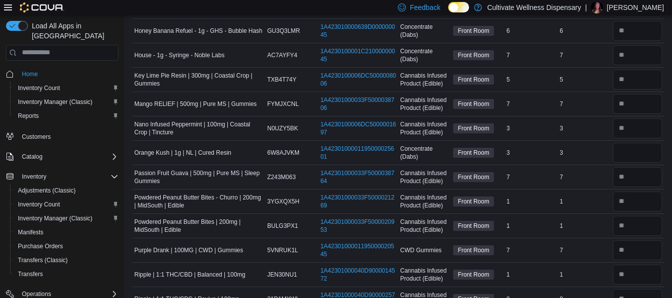
scroll to position [572, 0]
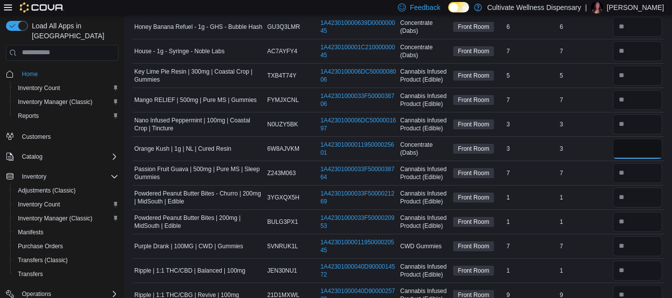
click at [637, 147] on input "number" at bounding box center [637, 149] width 49 height 20
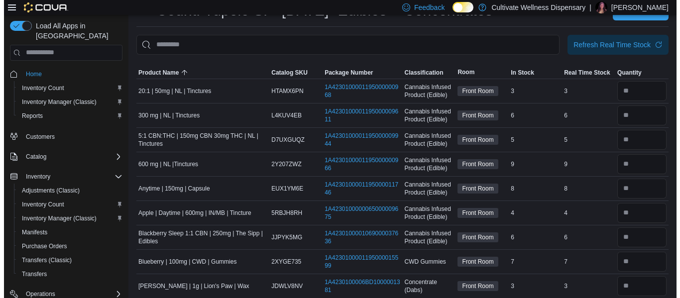
scroll to position [0, 0]
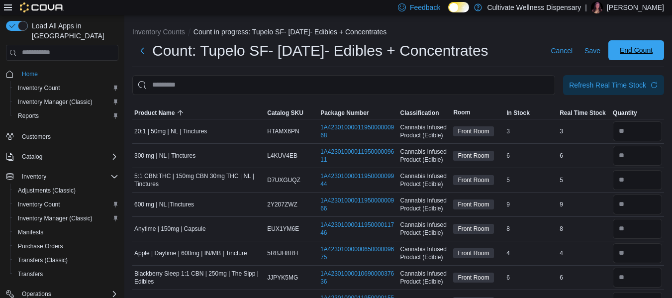
click at [638, 50] on span "End Count" at bounding box center [636, 50] width 33 height 10
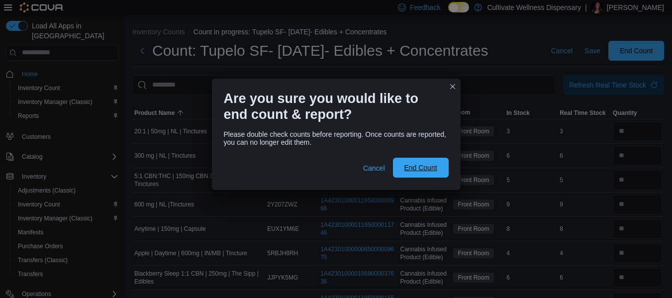
click at [417, 165] on span "End Count" at bounding box center [420, 168] width 33 height 10
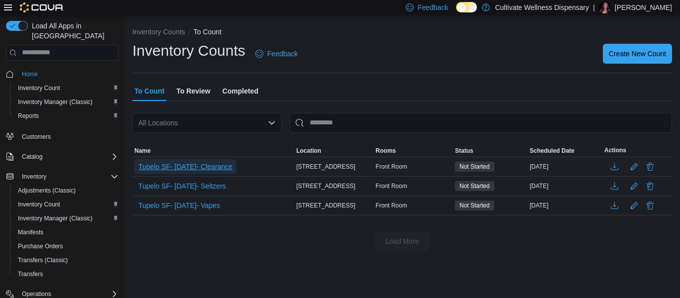
click at [225, 166] on span "Tupelo SF- [DATE]- Clearance" at bounding box center [185, 167] width 94 height 10
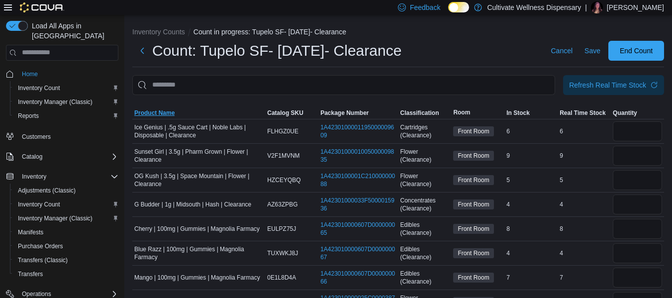
click at [154, 117] on span "Product Name" at bounding box center [198, 113] width 133 height 12
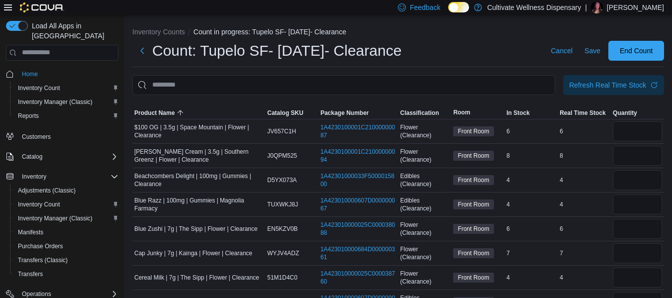
click at [628, 120] on div at bounding box center [637, 131] width 53 height 24
click at [627, 123] on input "number" at bounding box center [637, 131] width 49 height 20
click at [658, 154] on input "number" at bounding box center [637, 156] width 49 height 20
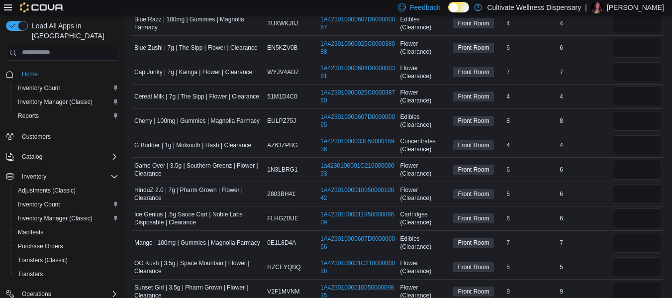
scroll to position [199, 0]
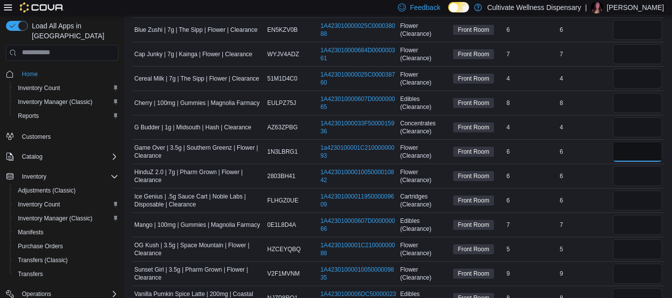
click at [640, 150] on input "number" at bounding box center [637, 152] width 49 height 20
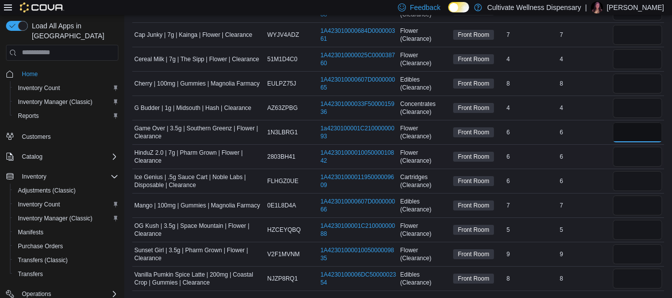
scroll to position [219, 0]
click at [644, 252] on input "number" at bounding box center [637, 253] width 49 height 20
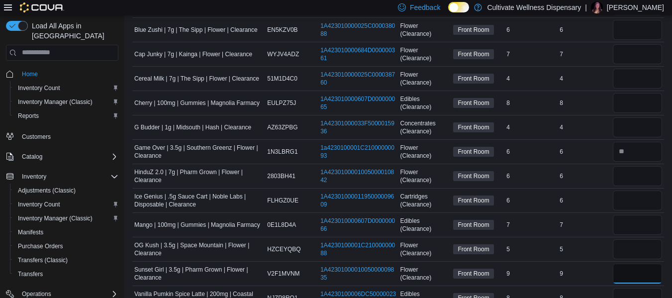
scroll to position [100, 0]
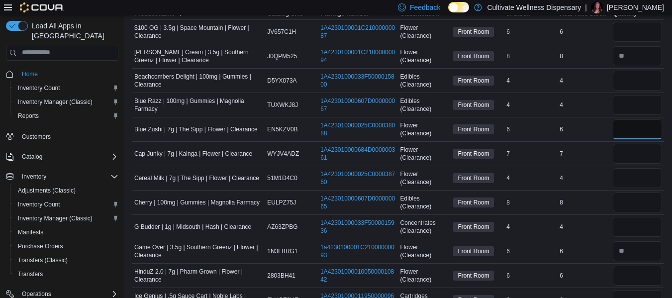
click at [647, 132] on input "number" at bounding box center [637, 129] width 49 height 20
click at [644, 177] on input "number" at bounding box center [637, 178] width 49 height 20
click at [599, 193] on td "Real Time Stock 8" at bounding box center [584, 202] width 53 height 24
click at [639, 31] on input "*" at bounding box center [637, 32] width 49 height 20
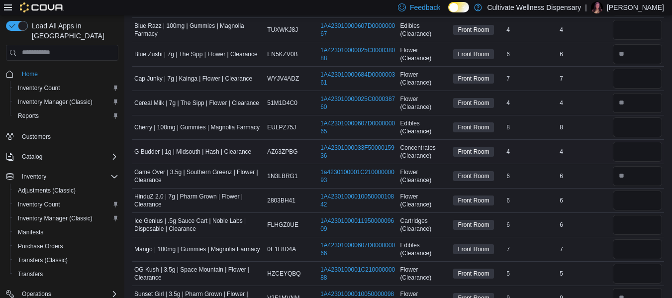
scroll to position [219, 0]
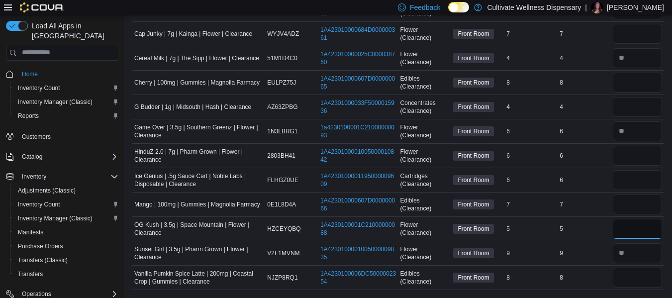
click at [652, 235] on input "number" at bounding box center [637, 229] width 49 height 20
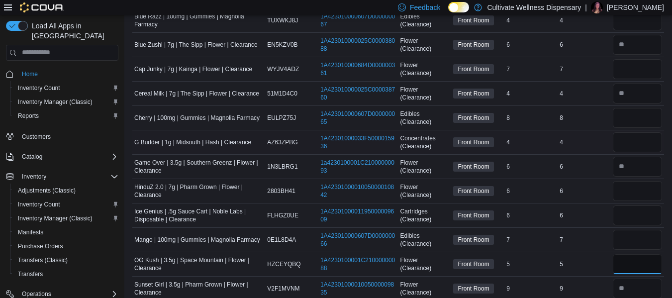
scroll to position [120, 0]
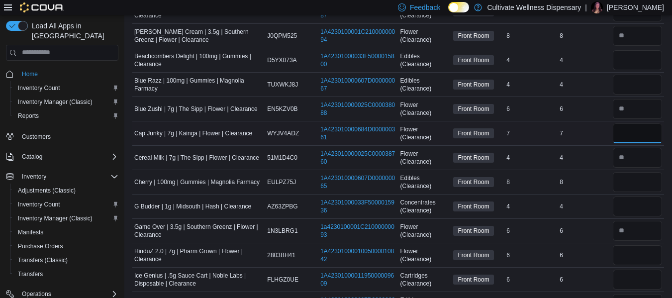
click at [628, 133] on input "number" at bounding box center [637, 133] width 49 height 20
click at [632, 258] on input "number" at bounding box center [637, 255] width 49 height 20
click at [636, 84] on input "*" at bounding box center [637, 85] width 49 height 20
click at [649, 66] on input "*" at bounding box center [637, 60] width 49 height 20
click at [601, 114] on div "6" at bounding box center [584, 109] width 53 height 12
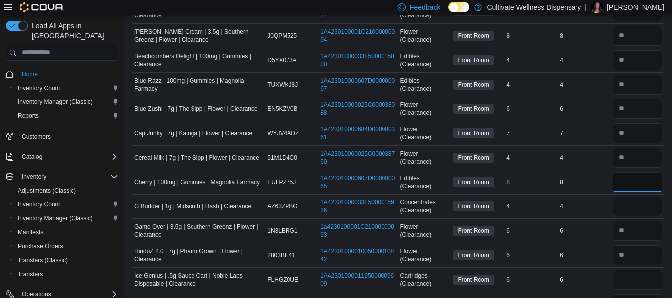
click at [628, 186] on input "number" at bounding box center [637, 182] width 49 height 20
click at [647, 205] on input "number" at bounding box center [637, 207] width 49 height 20
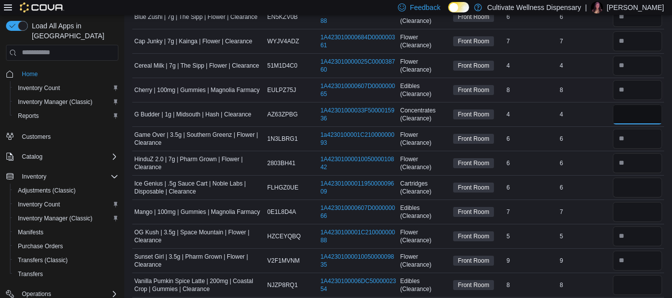
scroll to position [219, 0]
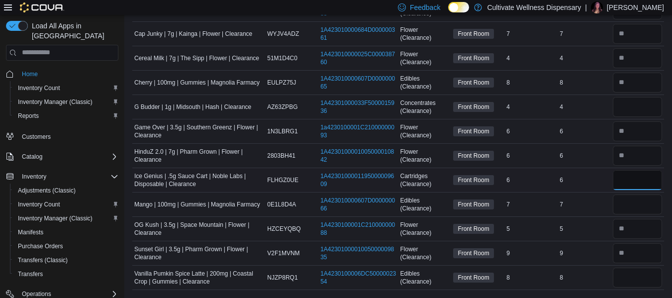
click at [640, 178] on input "*" at bounding box center [637, 180] width 49 height 20
click at [611, 191] on td "Real Time Stock 6" at bounding box center [584, 180] width 53 height 24
click at [642, 205] on input "*" at bounding box center [637, 205] width 49 height 20
click at [637, 273] on input "number" at bounding box center [637, 278] width 49 height 20
click at [652, 282] on input "number" at bounding box center [637, 278] width 49 height 20
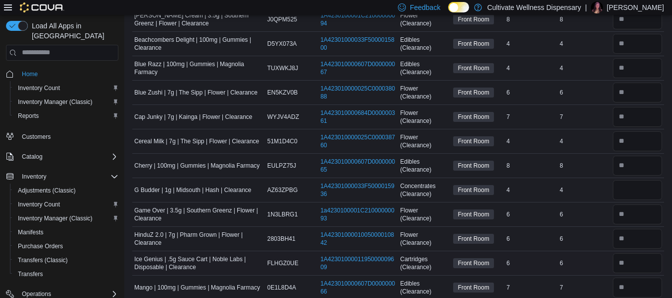
scroll to position [149, 0]
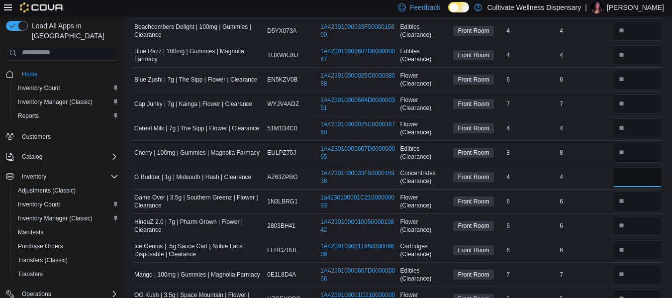
click at [650, 175] on input "number" at bounding box center [637, 177] width 49 height 20
click at [611, 184] on td "Real Time Stock 4" at bounding box center [584, 177] width 53 height 24
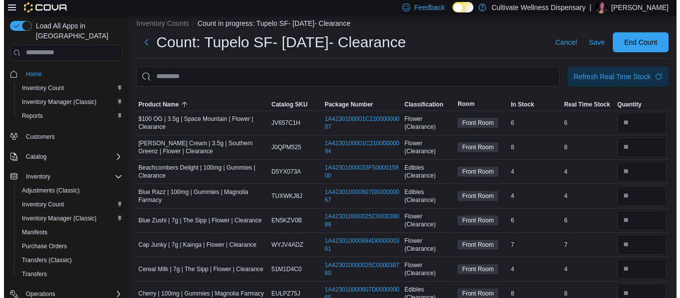
scroll to position [0, 0]
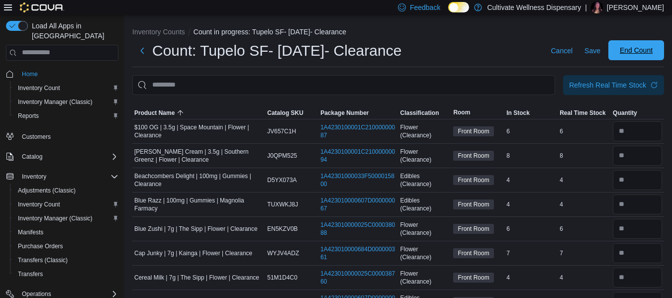
click at [644, 49] on span "End Count" at bounding box center [636, 50] width 33 height 10
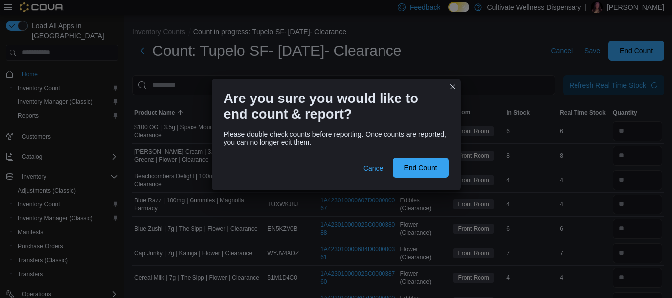
click at [415, 162] on span "End Count" at bounding box center [421, 168] width 44 height 20
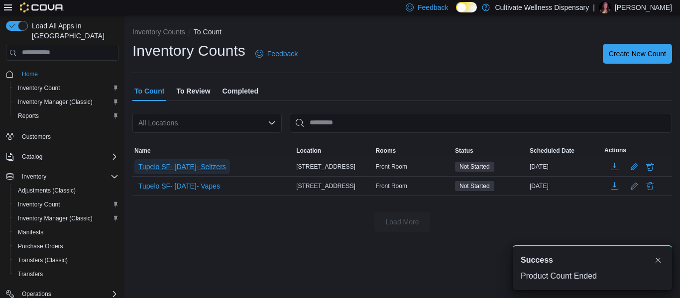
click at [208, 167] on span "Tupelo SF- [DATE]- Seltzers" at bounding box center [182, 167] width 88 height 10
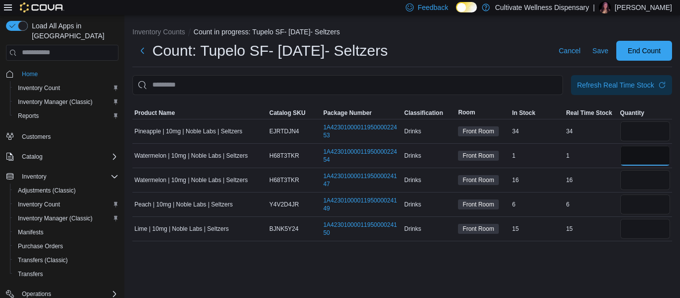
click at [644, 155] on input "*" at bounding box center [645, 156] width 50 height 20
click at [606, 183] on div "16" at bounding box center [591, 180] width 54 height 12
click at [645, 184] on input "*" at bounding box center [645, 180] width 50 height 20
click at [632, 203] on input "number" at bounding box center [645, 205] width 50 height 20
click at [649, 225] on input "number" at bounding box center [645, 229] width 50 height 20
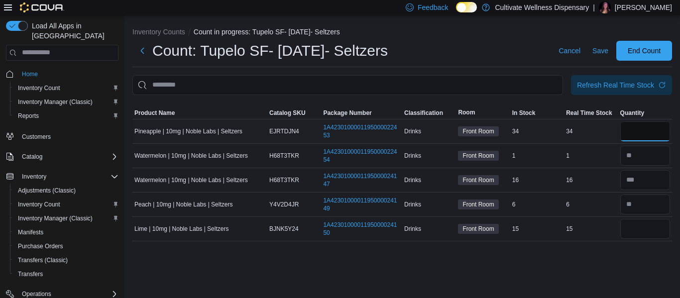
click at [625, 124] on input "number" at bounding box center [645, 131] width 50 height 20
click at [631, 46] on span "End Count" at bounding box center [643, 50] width 33 height 10
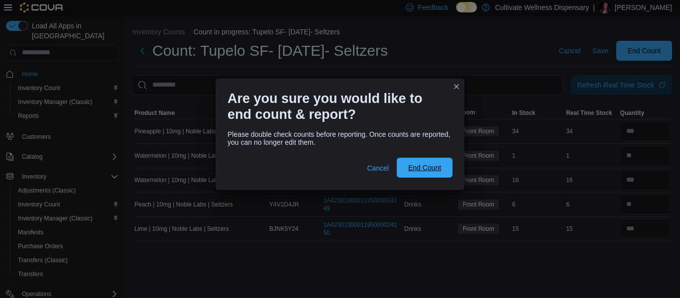
click at [429, 166] on span "End Count" at bounding box center [424, 168] width 33 height 10
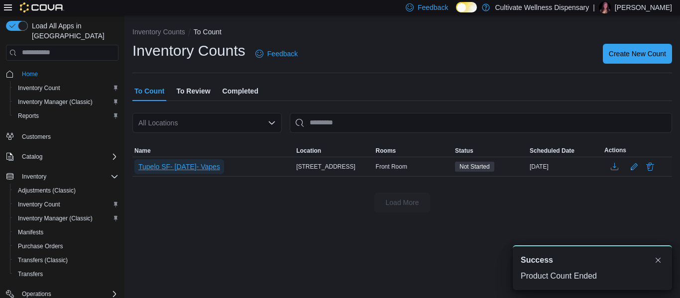
click at [205, 166] on span "Tupelo SF- [DATE]- Vapes" at bounding box center [179, 167] width 82 height 10
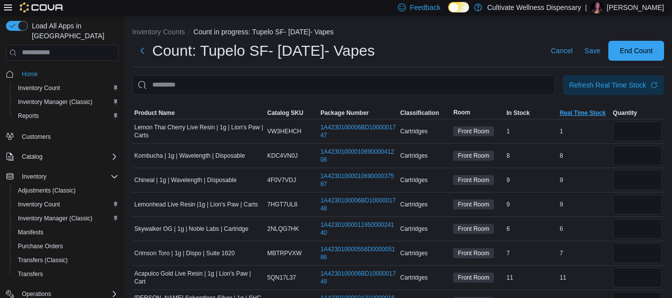
click at [576, 113] on span "Real Time Stock" at bounding box center [583, 113] width 46 height 8
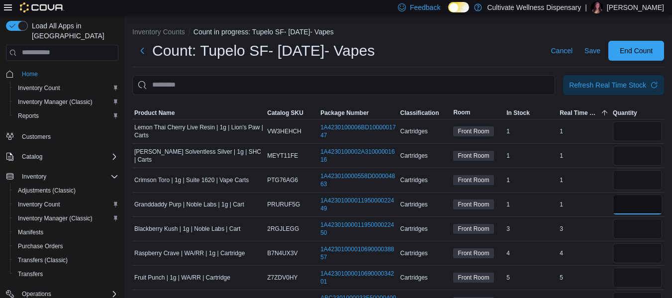
click at [632, 205] on input "number" at bounding box center [637, 205] width 49 height 20
click at [643, 137] on input "number" at bounding box center [637, 131] width 49 height 20
click at [642, 163] on input "number" at bounding box center [637, 156] width 49 height 20
click at [637, 176] on input "number" at bounding box center [637, 180] width 49 height 20
click at [627, 227] on input "number" at bounding box center [637, 229] width 49 height 20
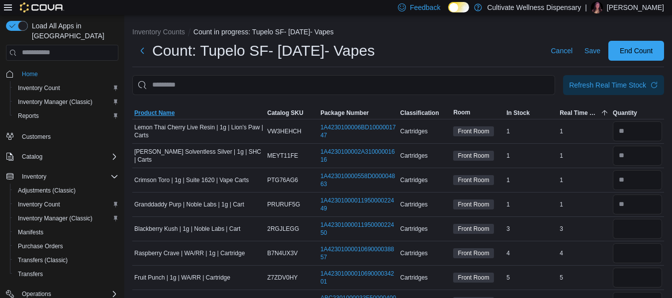
click at [159, 111] on span "Product Name" at bounding box center [154, 113] width 40 height 8
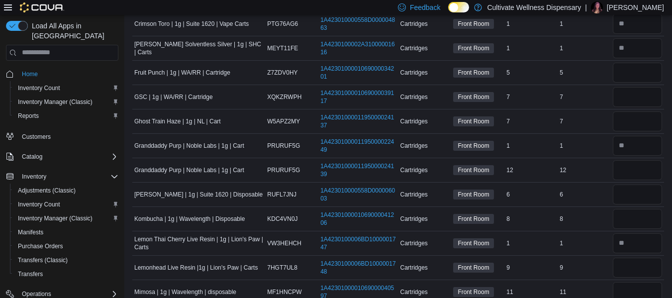
scroll to position [398, 0]
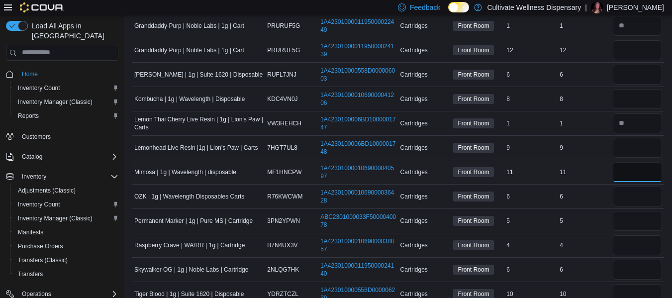
click at [632, 172] on input "number" at bounding box center [637, 172] width 49 height 20
click at [605, 197] on div "6" at bounding box center [584, 197] width 53 height 12
click at [629, 194] on input "number" at bounding box center [637, 197] width 49 height 20
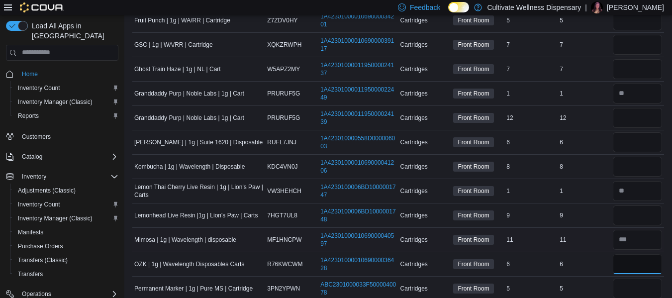
scroll to position [348, 0]
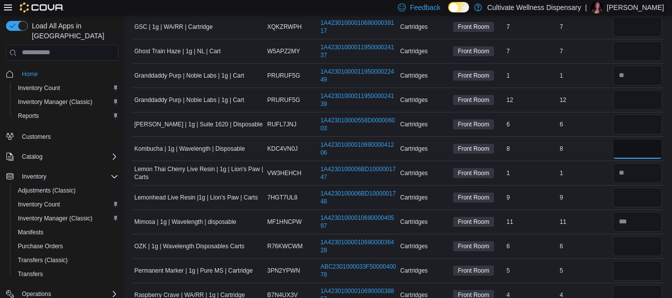
click at [641, 153] on input "number" at bounding box center [637, 149] width 49 height 20
click at [609, 192] on div "9" at bounding box center [584, 198] width 53 height 12
click at [636, 125] on input "number" at bounding box center [637, 124] width 49 height 20
click at [634, 103] on input "number" at bounding box center [637, 100] width 49 height 20
click at [597, 132] on td "Real Time Stock 6" at bounding box center [584, 124] width 53 height 24
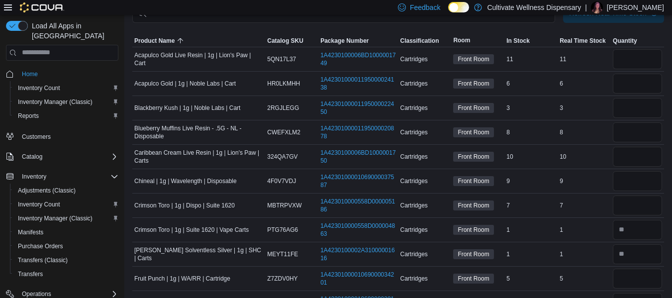
scroll to position [50, 0]
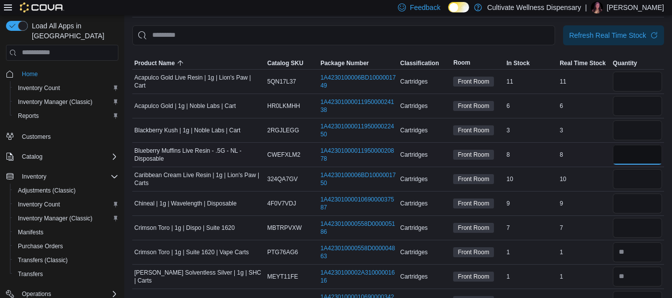
click at [644, 153] on input "number" at bounding box center [637, 155] width 49 height 20
click at [604, 183] on div "10" at bounding box center [584, 179] width 53 height 12
click at [634, 204] on input "*" at bounding box center [637, 204] width 49 height 20
click at [632, 227] on input "number" at bounding box center [637, 228] width 49 height 20
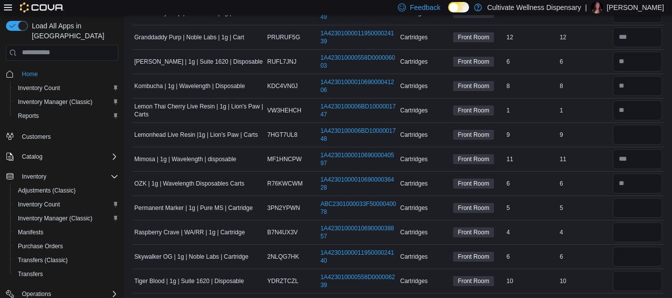
scroll to position [414, 0]
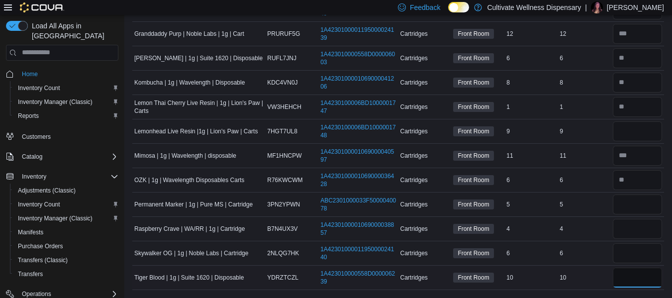
click at [634, 274] on input "number" at bounding box center [637, 278] width 49 height 20
click at [598, 268] on td "Real Time Stock 10" at bounding box center [584, 277] width 53 height 24
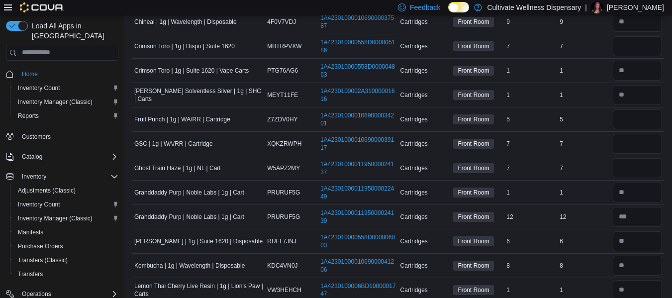
scroll to position [215, 0]
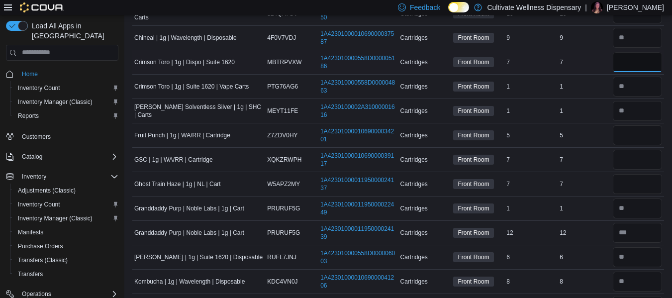
click at [644, 58] on input "*" at bounding box center [637, 62] width 49 height 20
click at [582, 118] on td "Real Time Stock 1" at bounding box center [584, 111] width 53 height 24
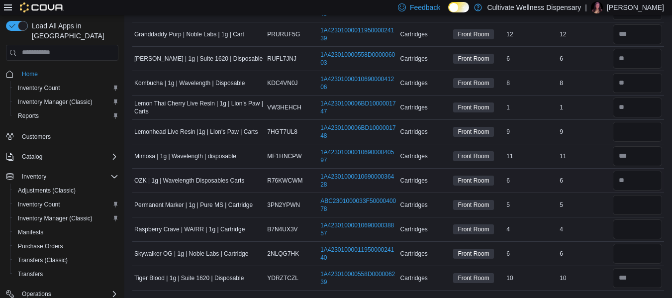
scroll to position [414, 0]
click at [642, 257] on input "*" at bounding box center [637, 253] width 49 height 20
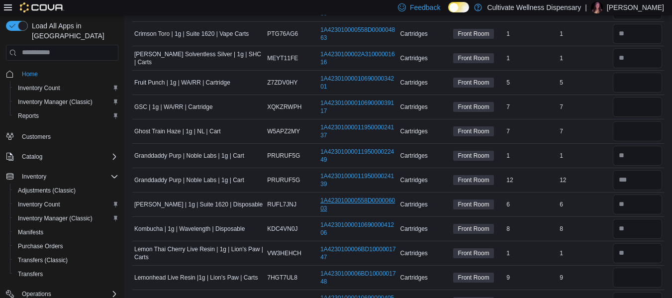
scroll to position [265, 0]
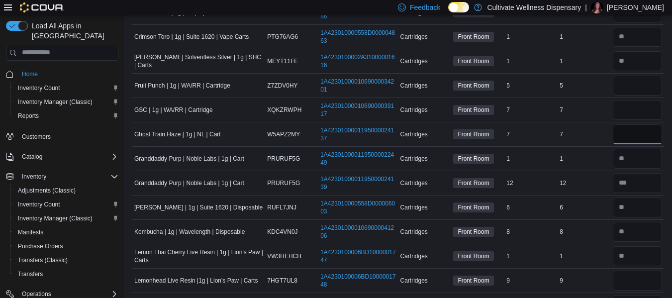
click at [629, 131] on input "number" at bounding box center [637, 134] width 49 height 20
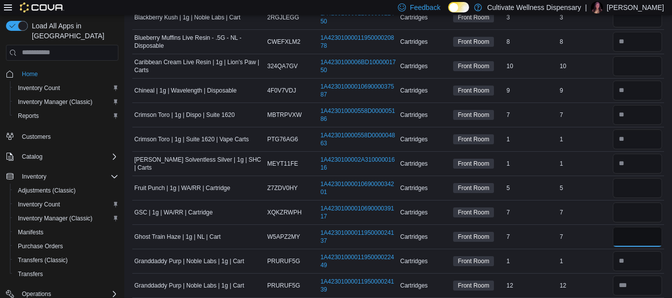
scroll to position [0, 0]
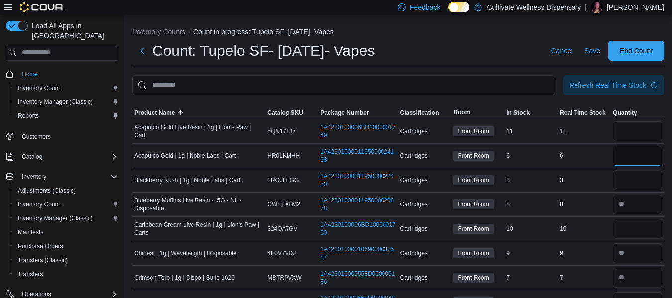
click at [631, 163] on input "number" at bounding box center [637, 156] width 49 height 20
click at [629, 178] on input "number" at bounding box center [637, 180] width 49 height 20
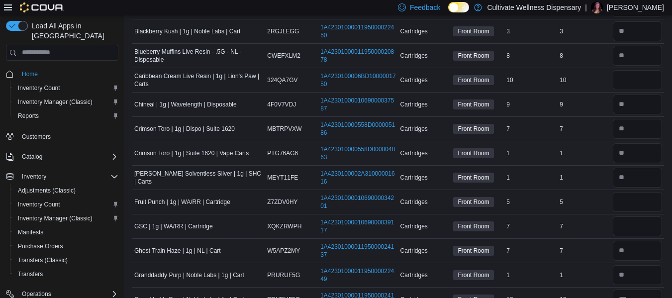
scroll to position [149, 0]
click at [641, 77] on input "number" at bounding box center [637, 80] width 49 height 20
click at [599, 95] on td "Real Time Stock 9" at bounding box center [584, 104] width 53 height 24
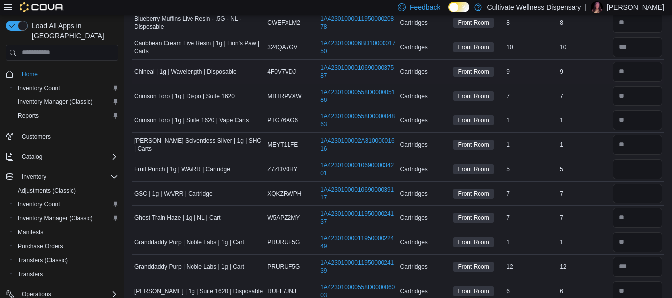
scroll to position [199, 0]
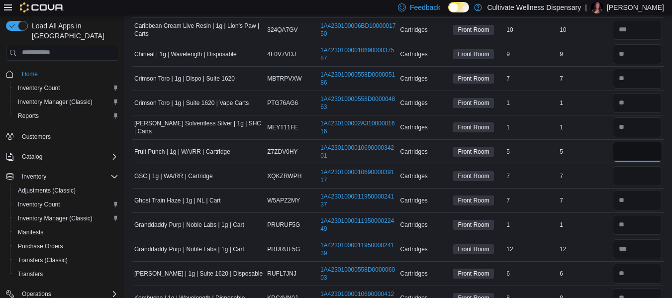
click at [636, 155] on input "number" at bounding box center [637, 152] width 49 height 20
click at [630, 178] on input "number" at bounding box center [637, 176] width 49 height 20
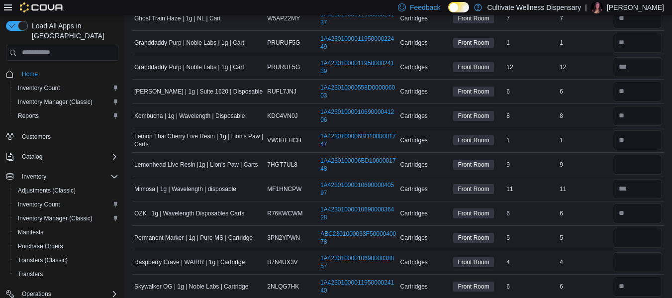
scroll to position [398, 0]
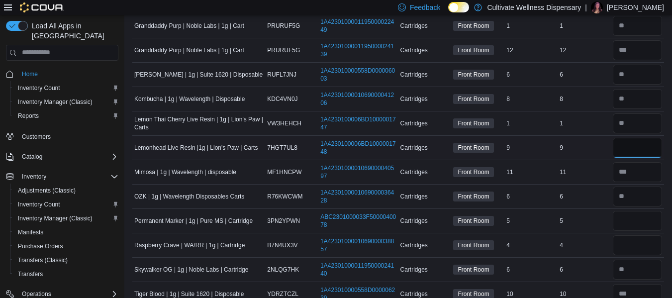
click at [633, 146] on input "number" at bounding box center [637, 148] width 49 height 20
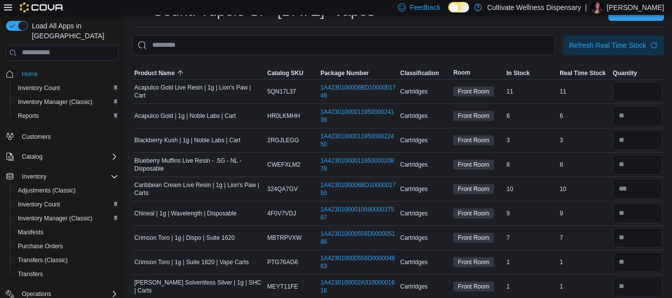
scroll to position [0, 0]
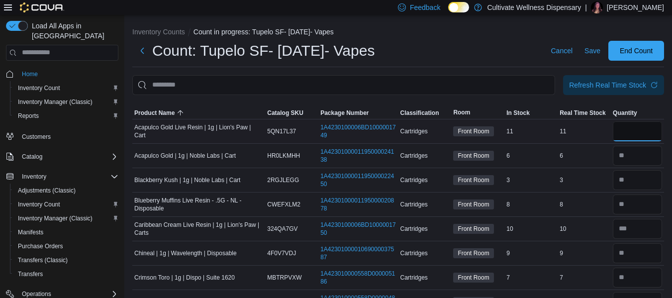
click at [638, 134] on input "number" at bounding box center [637, 131] width 49 height 20
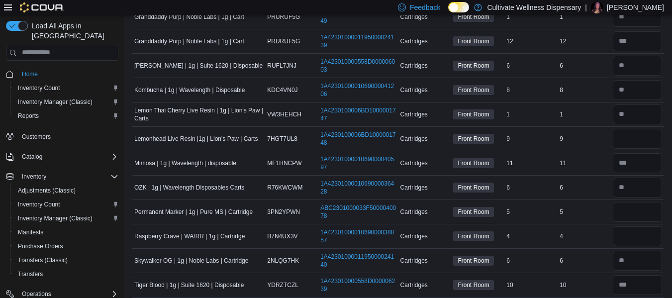
scroll to position [414, 0]
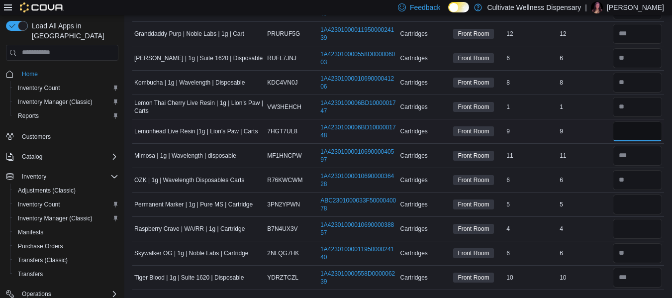
click at [633, 130] on input "number" at bounding box center [637, 131] width 49 height 20
click at [649, 225] on input "number" at bounding box center [637, 229] width 49 height 20
click at [654, 206] on input "number" at bounding box center [637, 205] width 49 height 20
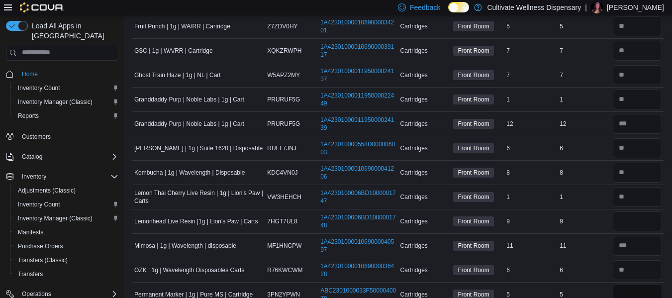
scroll to position [348, 0]
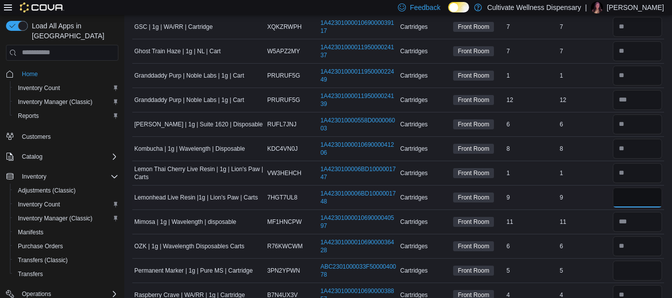
click at [649, 202] on input "number" at bounding box center [637, 198] width 49 height 20
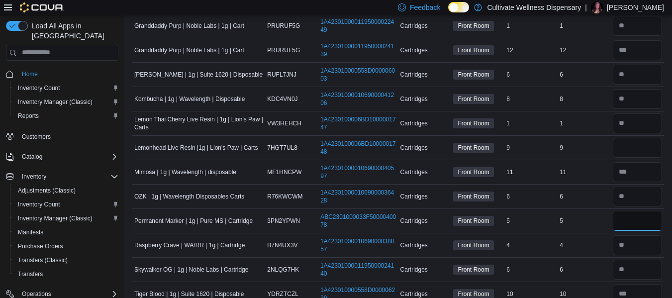
click at [647, 224] on input "number" at bounding box center [637, 221] width 49 height 20
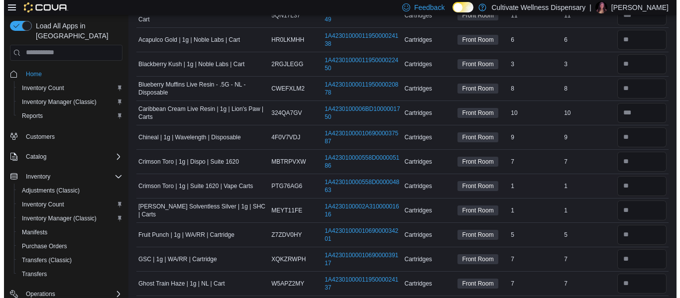
scroll to position [0, 0]
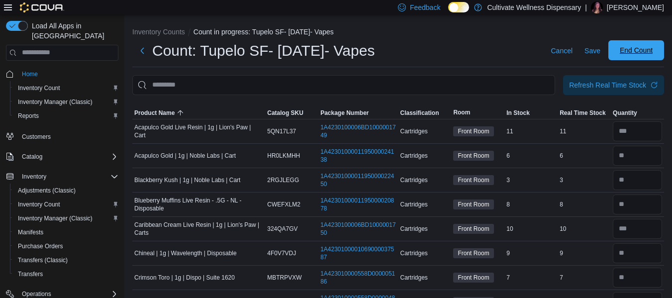
click at [649, 53] on span "End Count" at bounding box center [636, 50] width 33 height 10
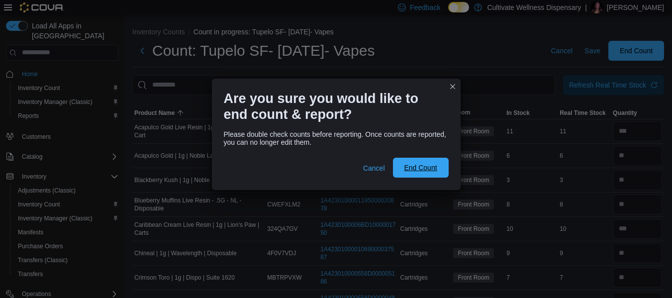
click at [426, 171] on span "End Count" at bounding box center [420, 168] width 33 height 10
